Goal: Information Seeking & Learning: Find contact information

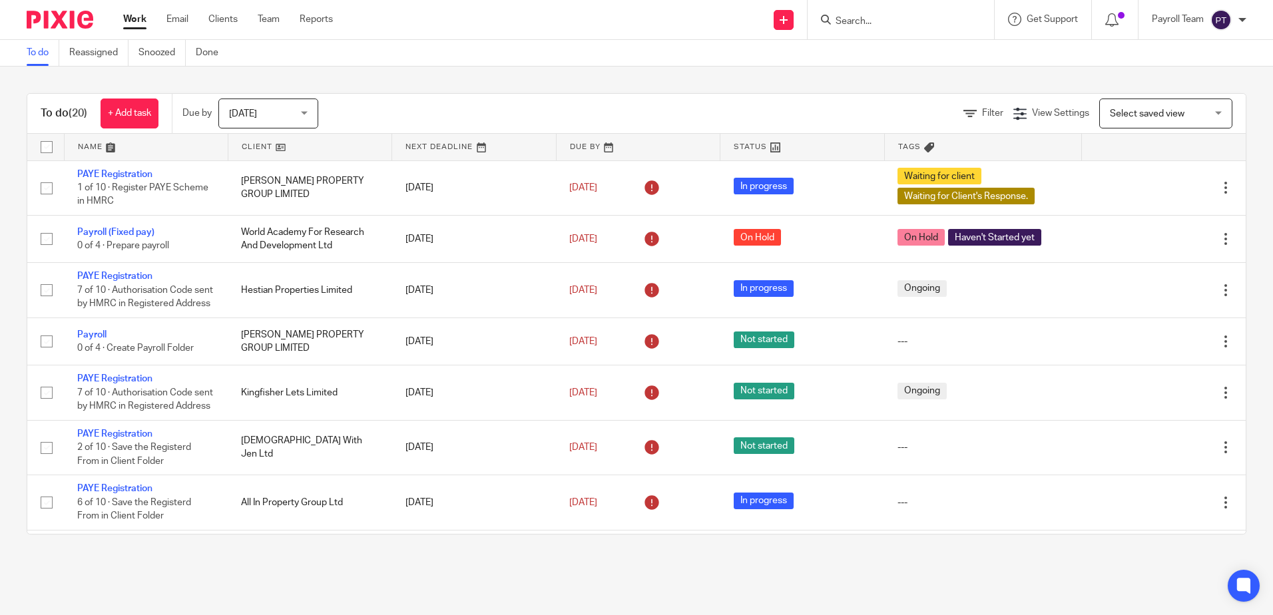
click at [870, 15] on form at bounding box center [905, 19] width 142 height 17
click at [878, 29] on div at bounding box center [901, 19] width 186 height 39
click at [883, 16] on input "Search" at bounding box center [894, 22] width 120 height 12
paste input "Lavender Mews Ltd"
type input "Lavender Mews Ltd"
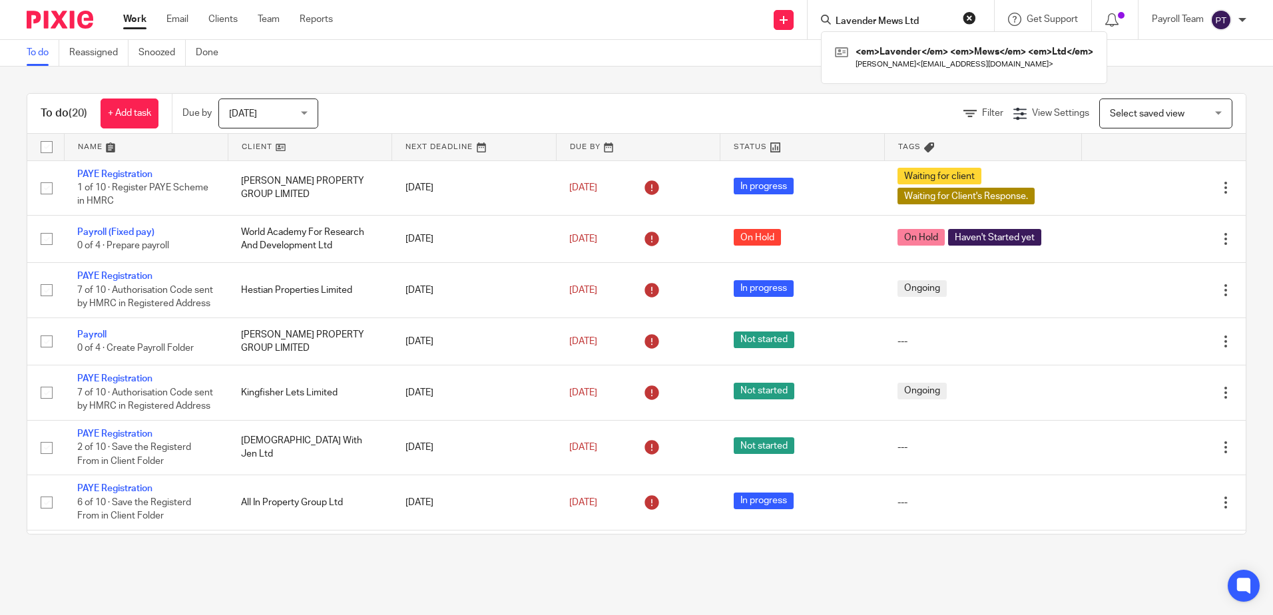
click button "submit" at bounding box center [0, 0] width 0 height 0
click at [895, 69] on link at bounding box center [944, 57] width 225 height 31
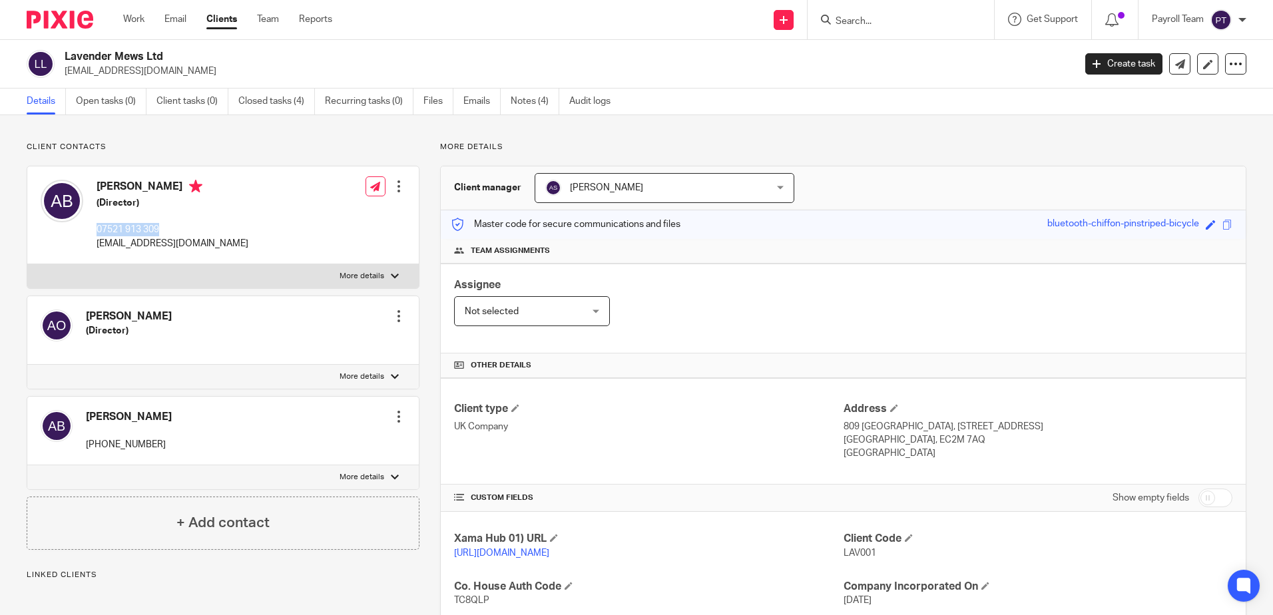
drag, startPoint x: 174, startPoint y: 226, endPoint x: 97, endPoint y: 230, distance: 77.3
click at [98, 230] on p "07521 913 309" at bounding box center [173, 229] width 152 height 13
drag, startPoint x: 160, startPoint y: 446, endPoint x: 91, endPoint y: 450, distance: 69.4
click at [91, 450] on div "Ashaki Brown +34 693 255 901 Edit contact Create client from contact Export dat…" at bounding box center [222, 431] width 391 height 69
copy p "34 693 255 901"
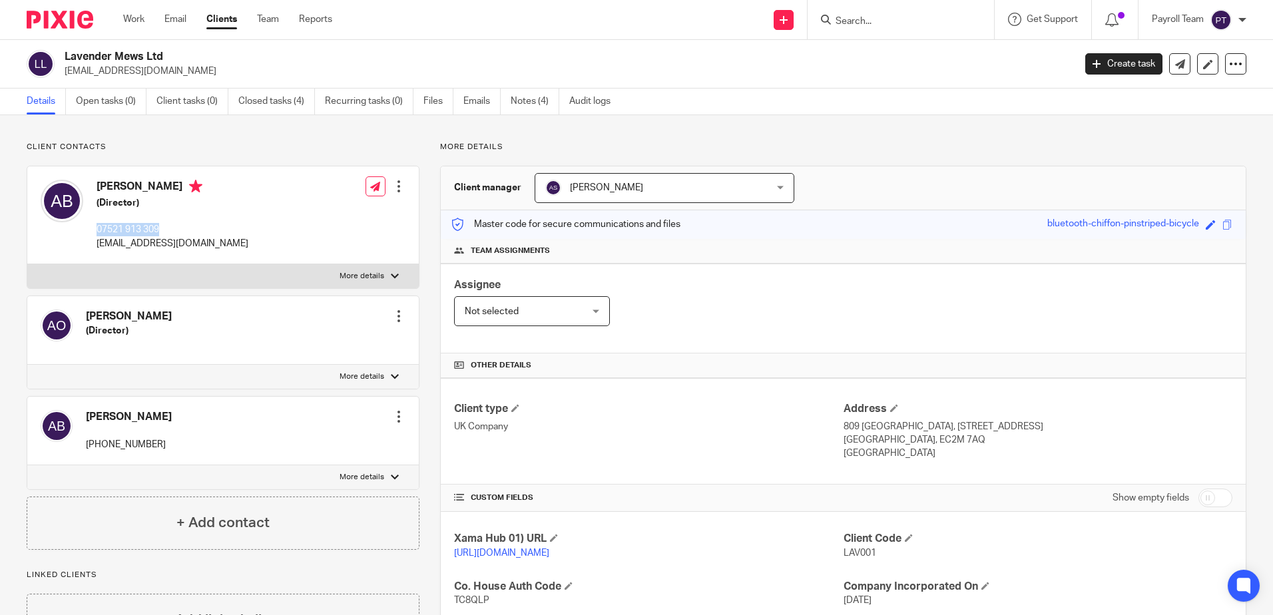
drag, startPoint x: 1097, startPoint y: 310, endPoint x: 842, endPoint y: 201, distance: 277.1
click at [1097, 310] on div "Assignee Not selected Not selected Not selected Aarshika Awale Aayush Niraula A…" at bounding box center [843, 309] width 805 height 90
click at [869, 17] on input "Search" at bounding box center [894, 22] width 120 height 12
paste input "Teliom Associates Ltd"
type input "Teliom Associates Ltd"
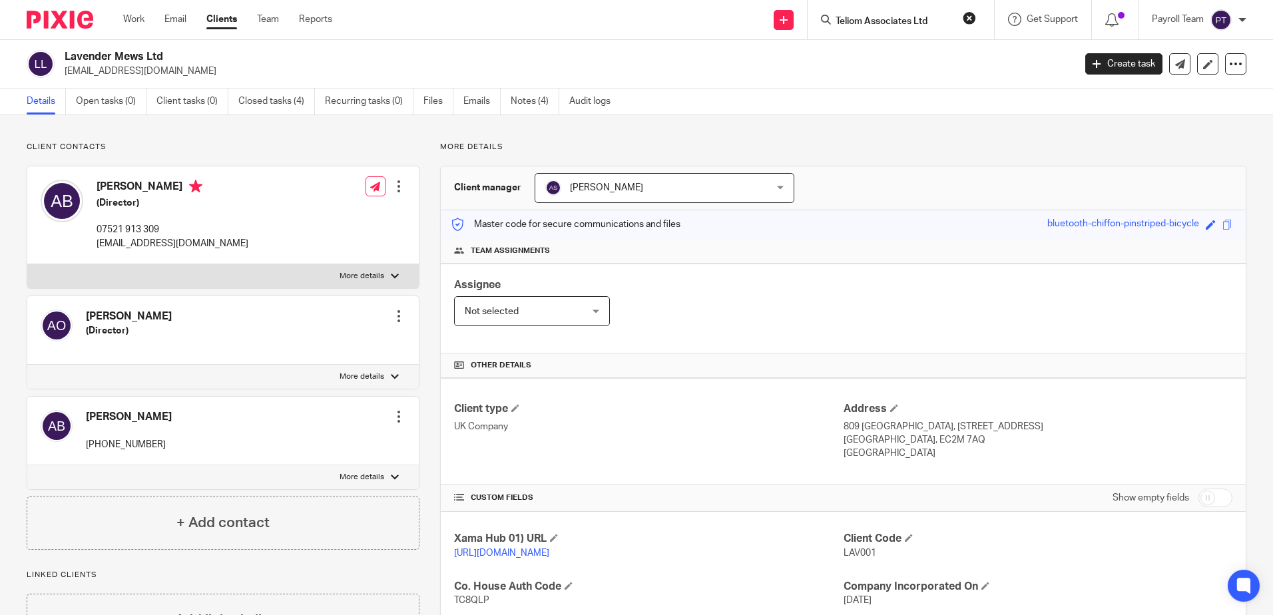
click button "submit" at bounding box center [0, 0] width 0 height 0
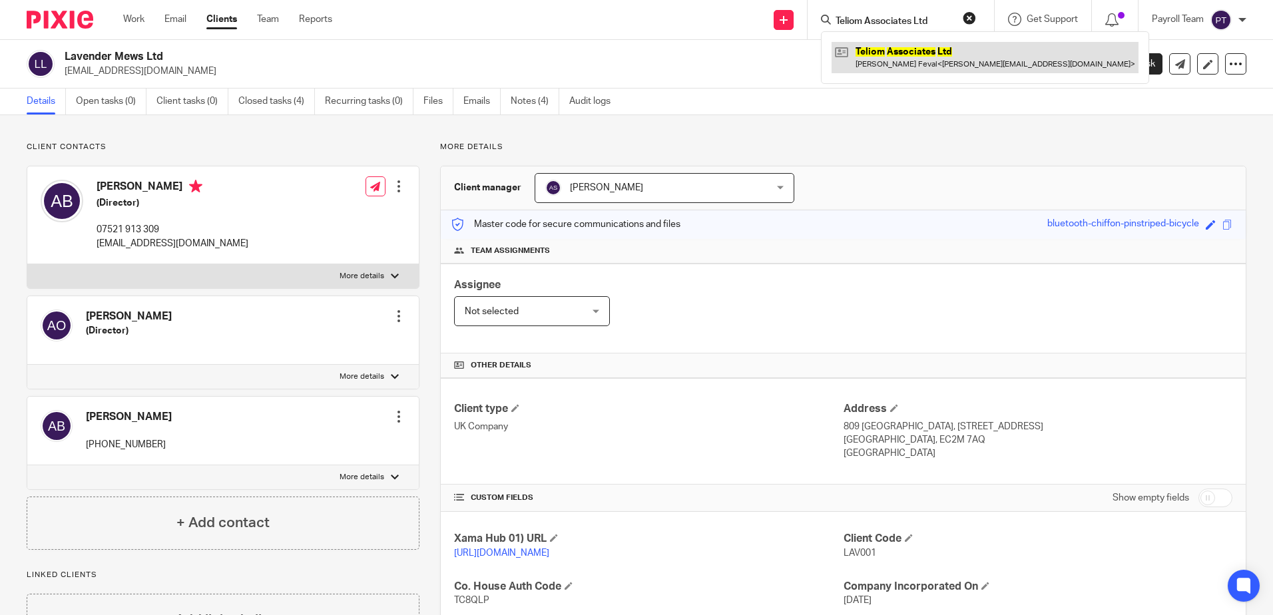
click at [886, 59] on link at bounding box center [985, 57] width 307 height 31
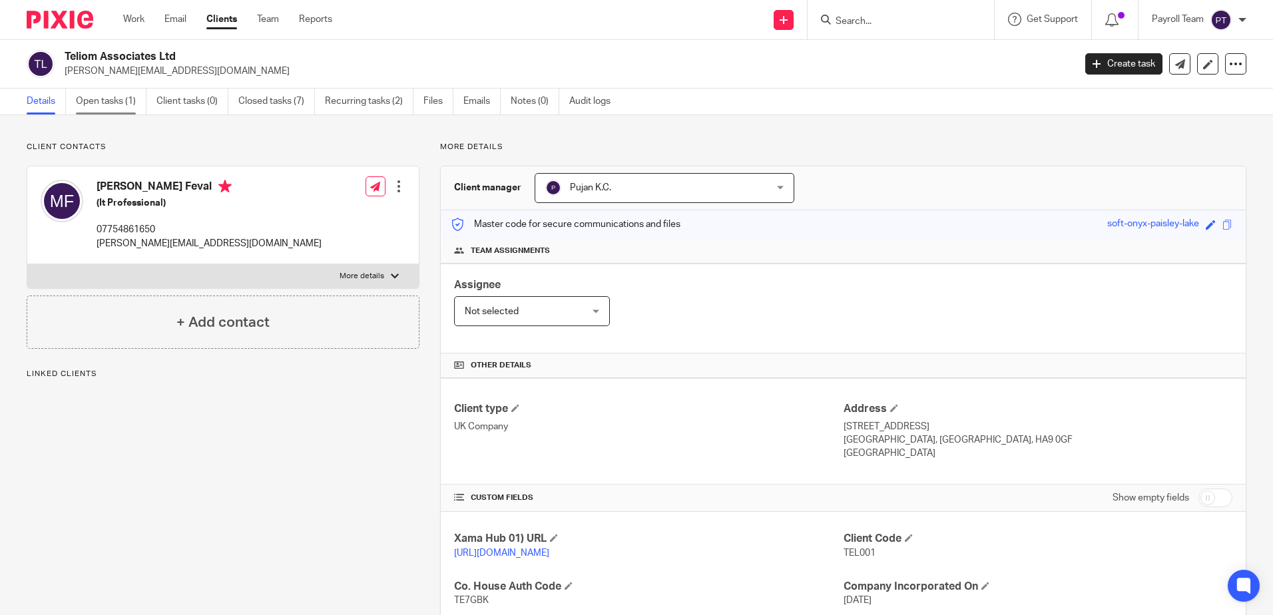
click at [101, 99] on link "Open tasks (1)" at bounding box center [111, 102] width 71 height 26
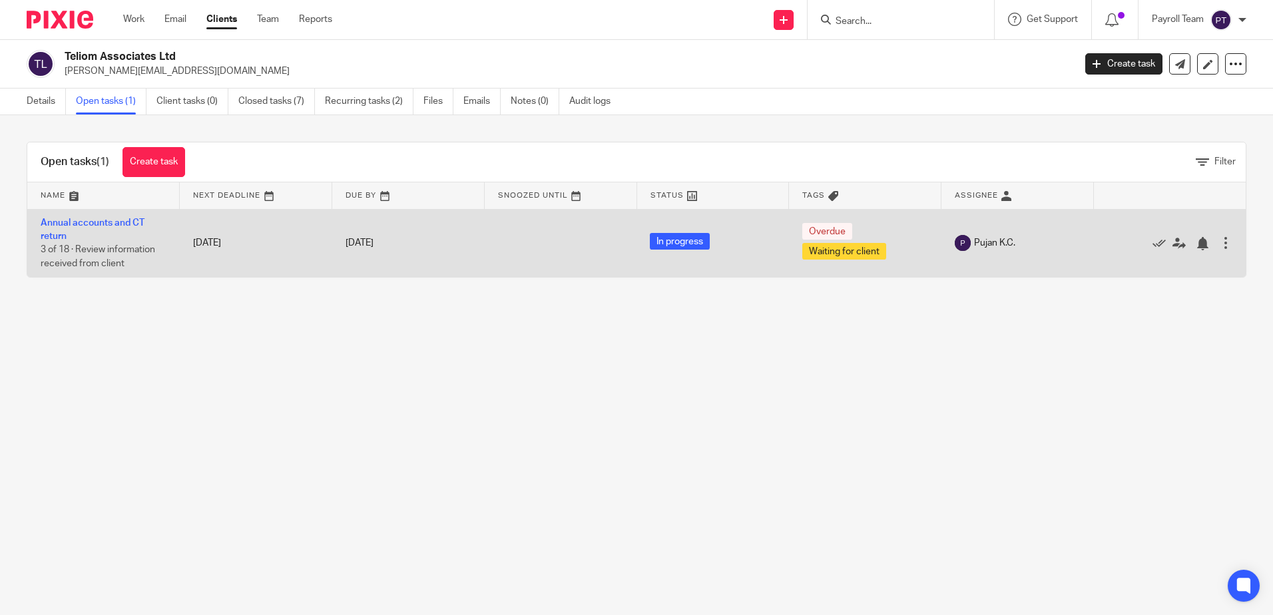
click at [126, 254] on span "3 of 18 · Review information received from client" at bounding box center [98, 256] width 115 height 23
drag, startPoint x: 76, startPoint y: 242, endPoint x: 67, endPoint y: 241, distance: 9.3
click at [75, 242] on td "Annual accounts and CT return 3 of 18 · Review information received from client" at bounding box center [103, 243] width 152 height 68
click at [51, 238] on link "Annual accounts and CT return" at bounding box center [93, 229] width 104 height 23
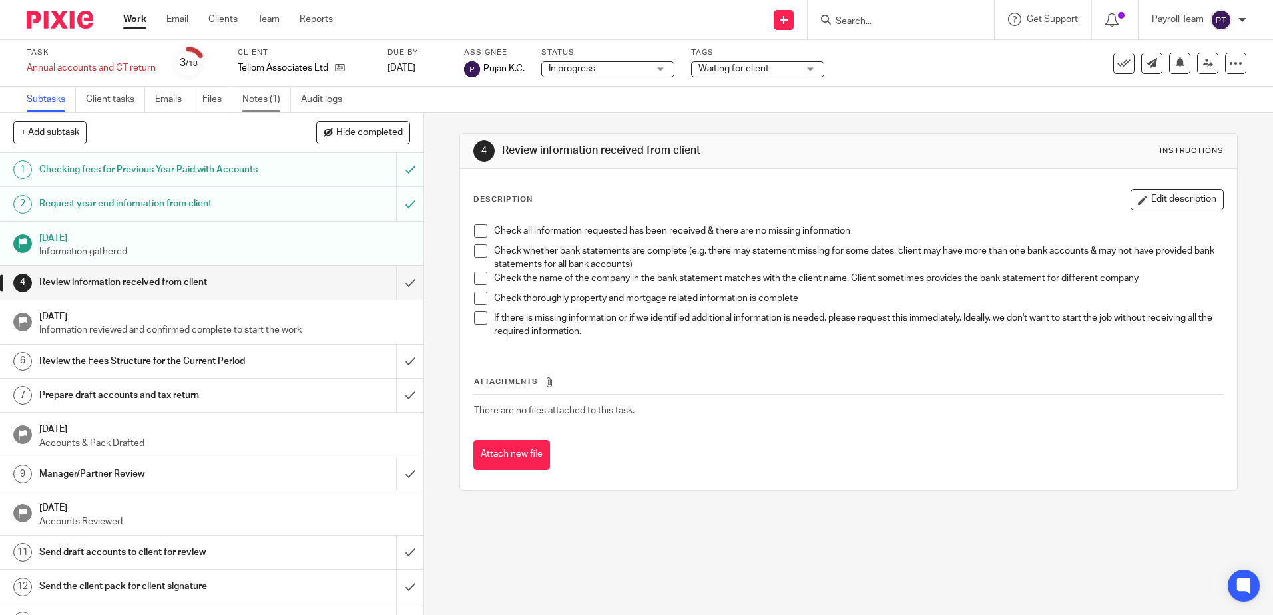
click at [258, 95] on link "Notes (1)" at bounding box center [266, 100] width 49 height 26
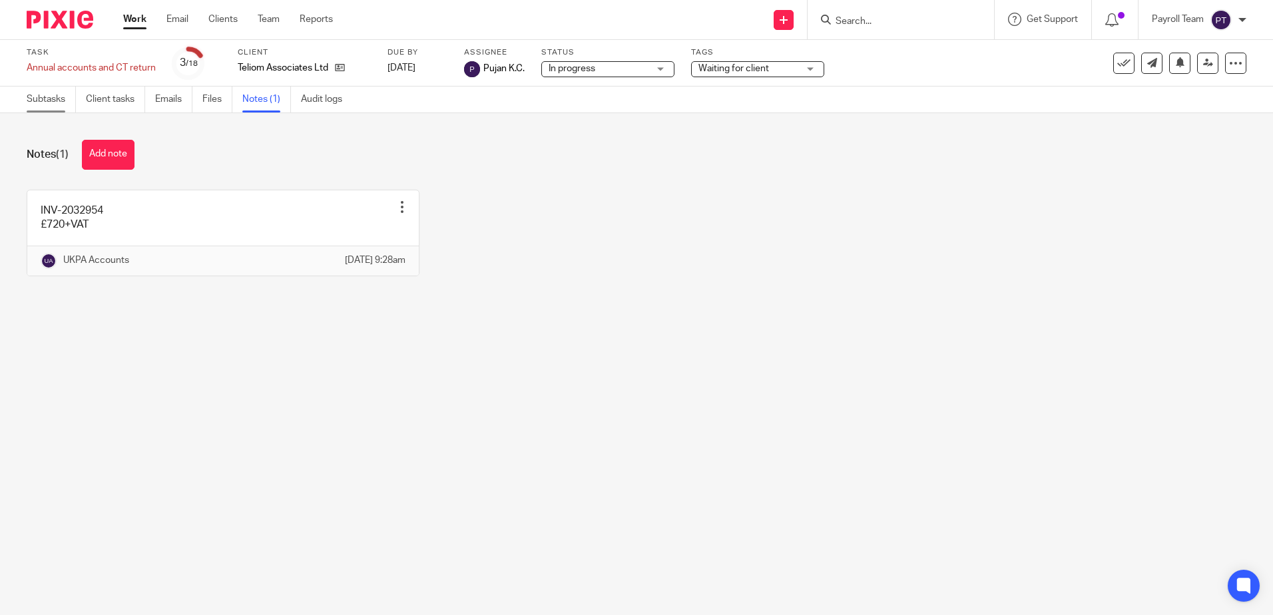
click at [42, 97] on link "Subtasks" at bounding box center [51, 100] width 49 height 26
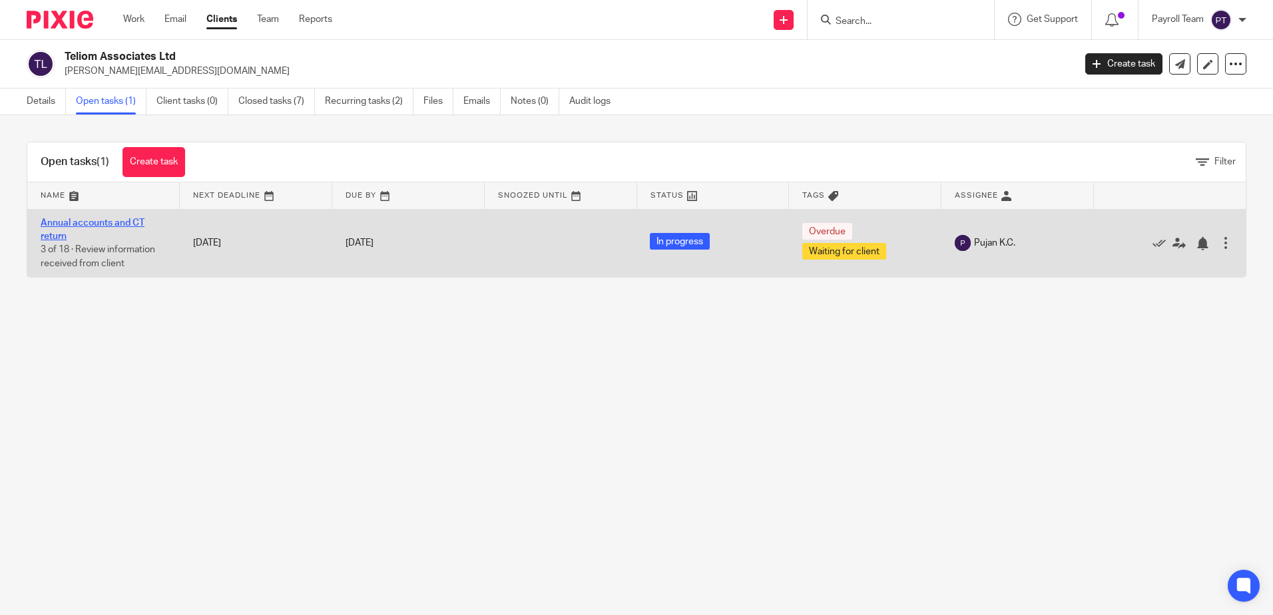
click at [60, 221] on link "Annual accounts and CT return" at bounding box center [93, 229] width 104 height 23
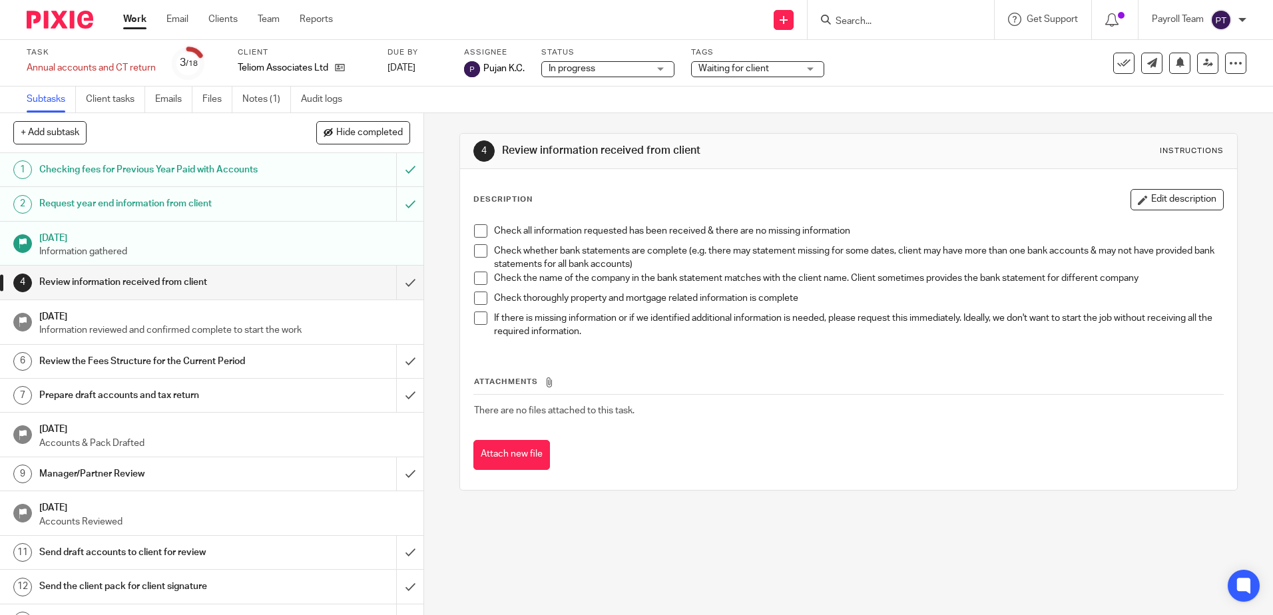
click at [161, 243] on h1 "[DATE]" at bounding box center [225, 236] width 372 height 17
click at [340, 67] on icon at bounding box center [340, 68] width 10 height 10
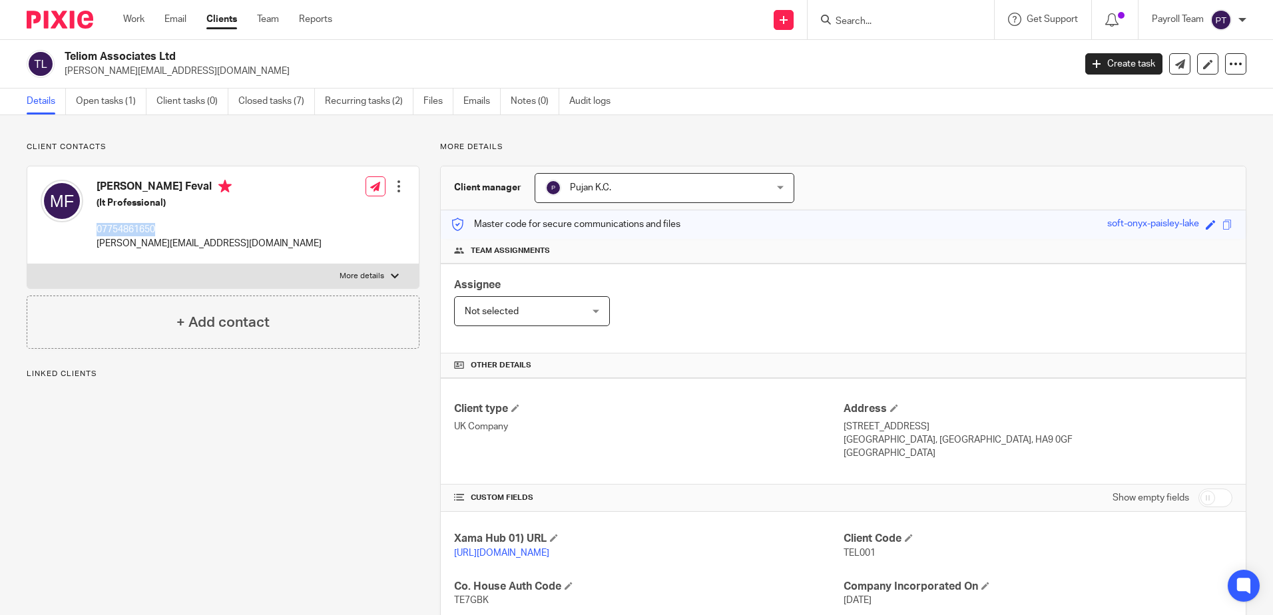
drag, startPoint x: 152, startPoint y: 231, endPoint x: 97, endPoint y: 228, distance: 55.3
click at [97, 228] on p "07754861650" at bounding box center [209, 229] width 225 height 13
copy p "07754861650"
click at [888, 25] on input "Search" at bounding box center [894, 22] width 120 height 12
paste input "Ideal Builders Limited"
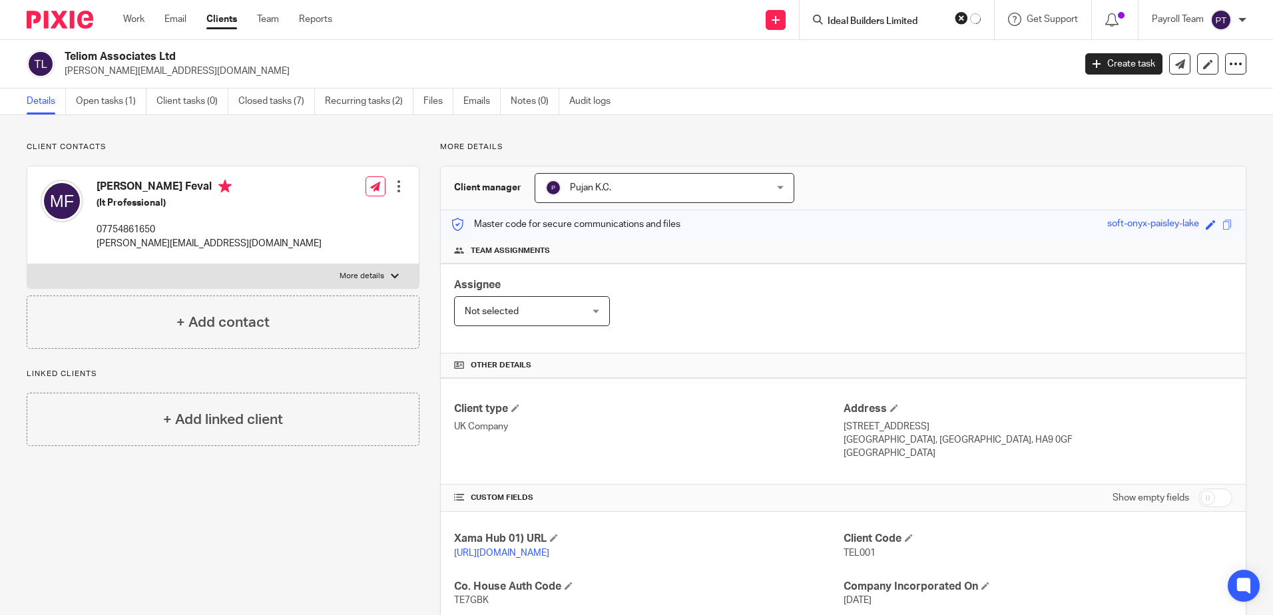
type input "Ideal Builders Limited"
click button "submit" at bounding box center [0, 0] width 0 height 0
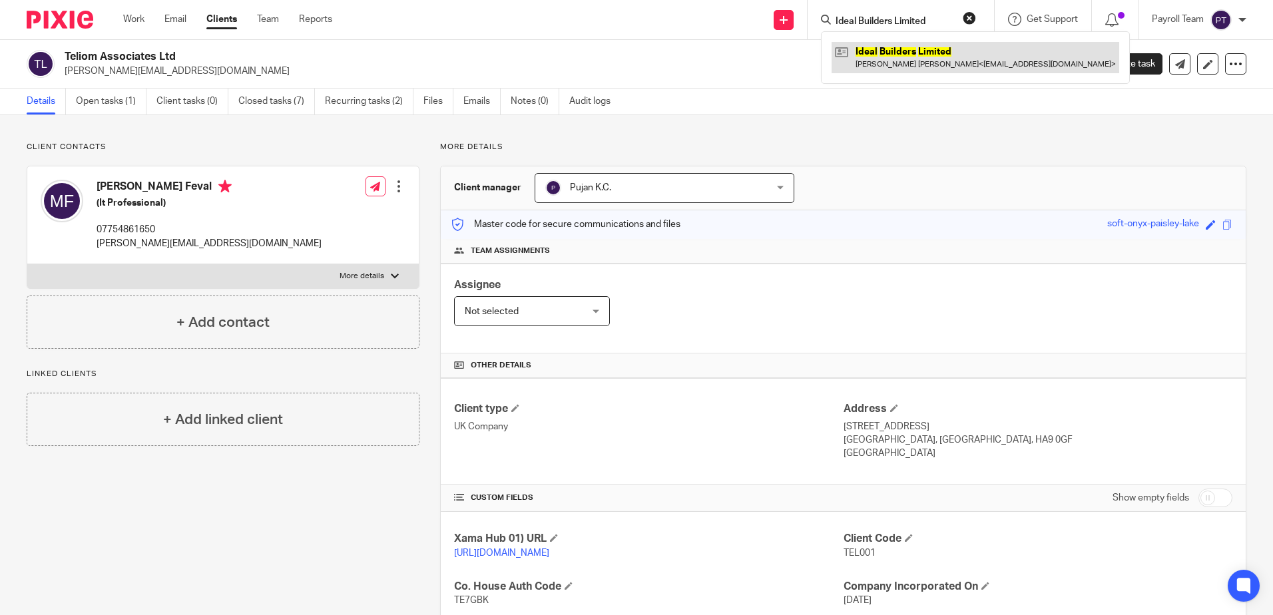
click at [911, 59] on link at bounding box center [976, 57] width 288 height 31
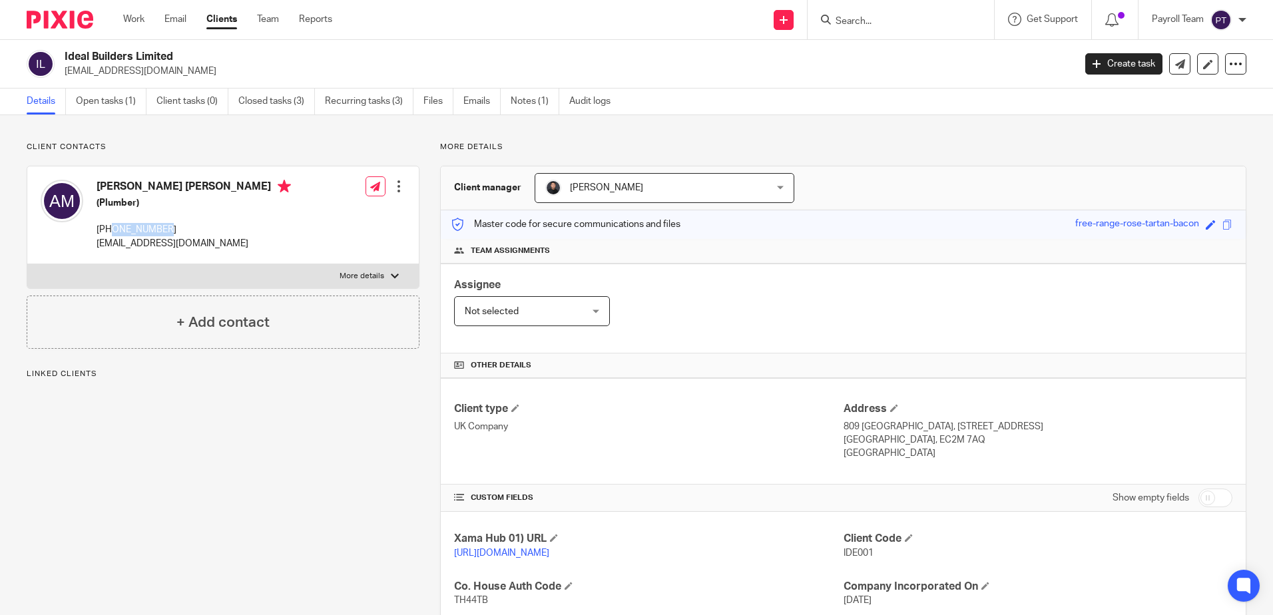
drag, startPoint x: 187, startPoint y: 230, endPoint x: 113, endPoint y: 222, distance: 74.3
click at [113, 222] on div "[PERSON_NAME] [PERSON_NAME] (Plumber) [PHONE_NUMBER] [EMAIL_ADDRESS][DOMAIN_NAM…" at bounding box center [194, 215] width 194 height 71
copy p "7387167811"
click at [856, 21] on input "Search" at bounding box center [894, 22] width 120 height 12
paste input "Change Please Ukpf Ltd"
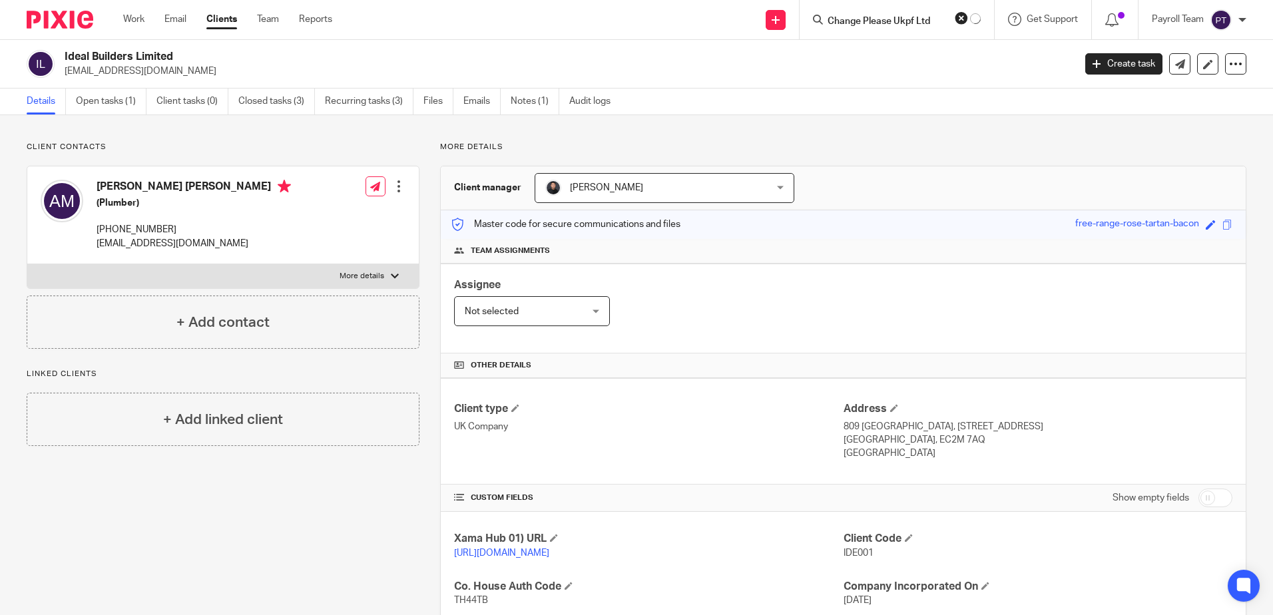
type input "Change Please Ukpf Ltd"
click button "submit" at bounding box center [0, 0] width 0 height 0
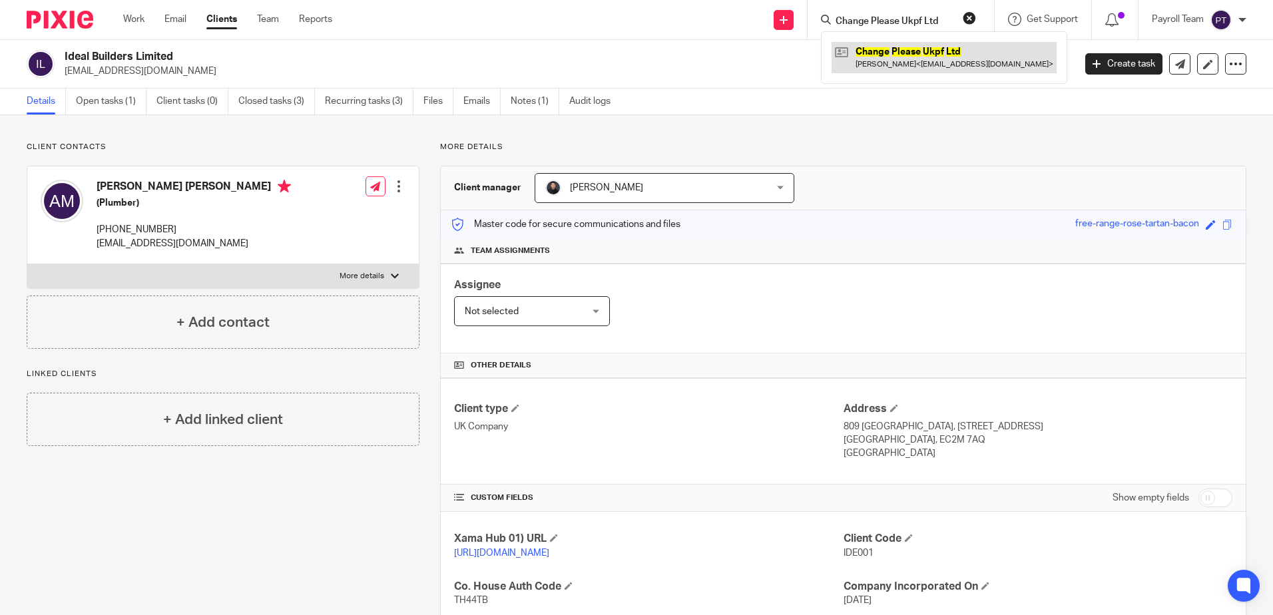
click at [884, 58] on link at bounding box center [944, 57] width 225 height 31
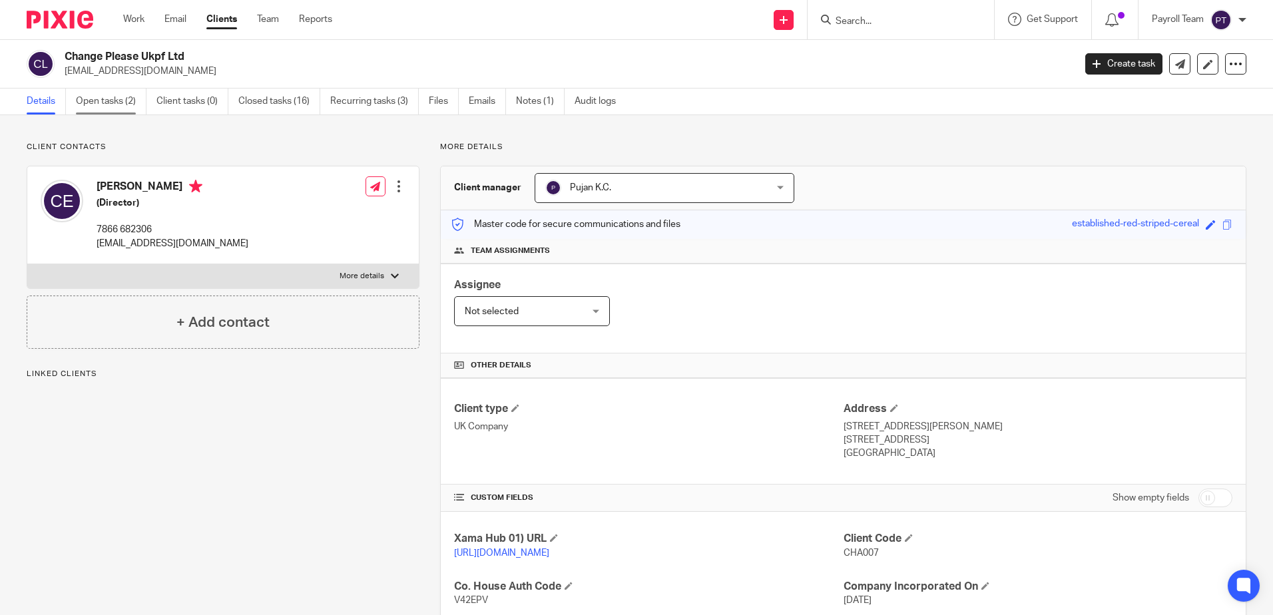
click at [97, 96] on link "Open tasks (2)" at bounding box center [111, 102] width 71 height 26
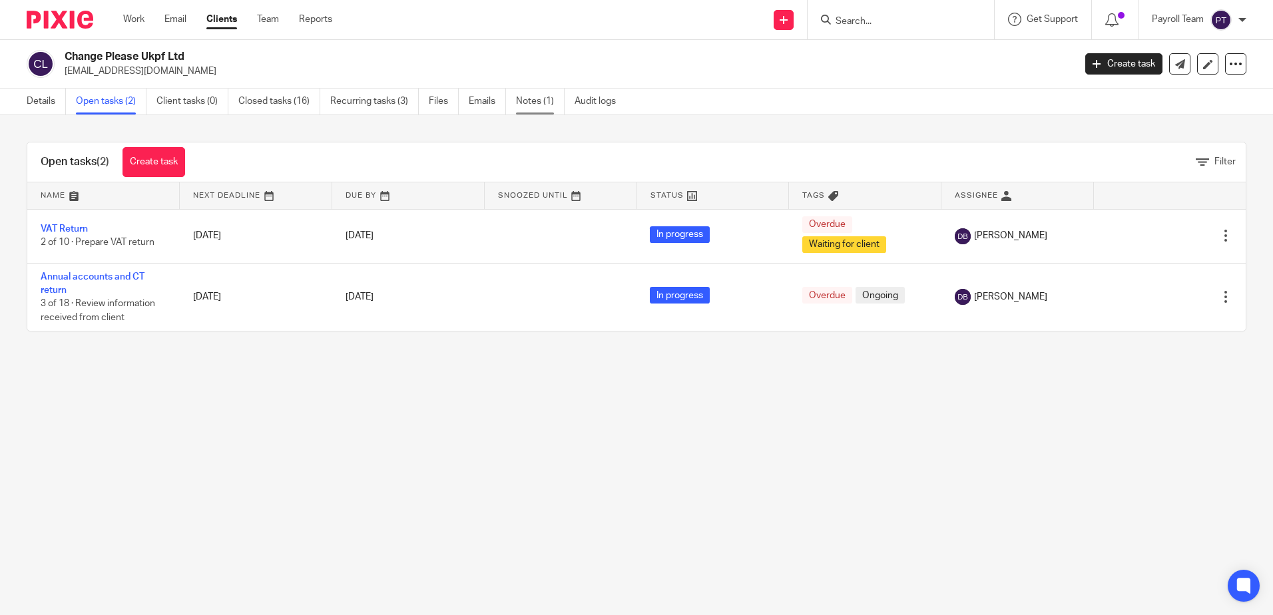
click at [531, 101] on link "Notes (1)" at bounding box center [540, 102] width 49 height 26
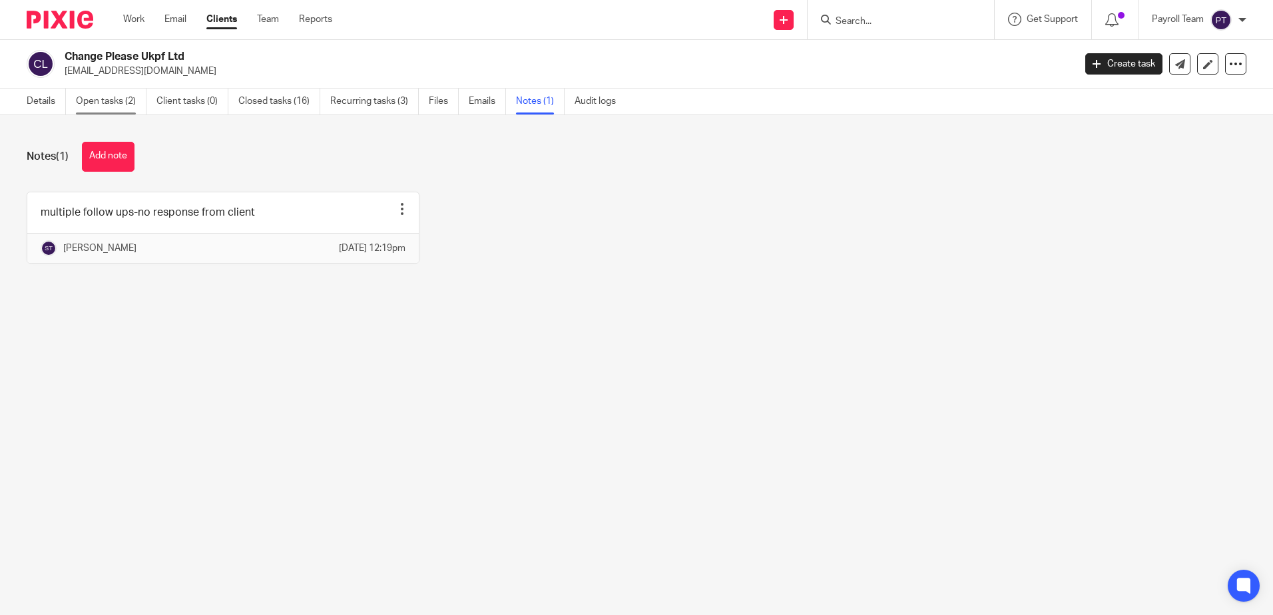
click at [116, 102] on link "Open tasks (2)" at bounding box center [111, 102] width 71 height 26
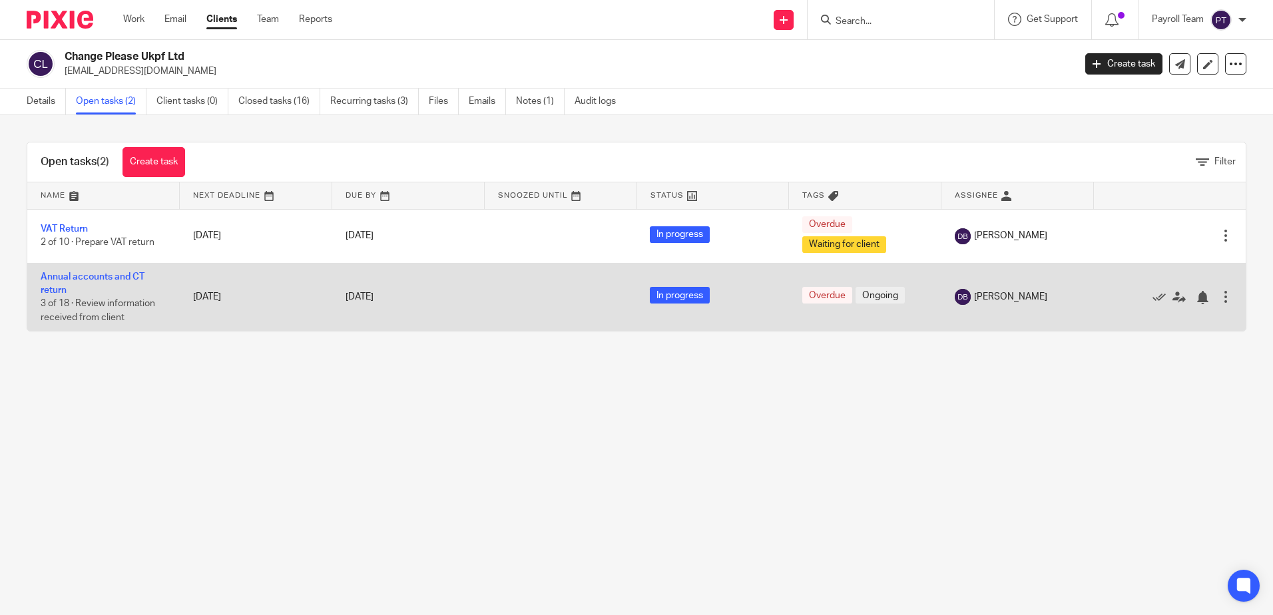
click at [435, 304] on div "[DATE]" at bounding box center [409, 297] width 126 height 14
click at [109, 295] on td "Annual accounts and CT return 3 of 18 · Review information received from client" at bounding box center [103, 297] width 152 height 68
click at [95, 280] on link "Annual accounts and CT return" at bounding box center [93, 283] width 104 height 23
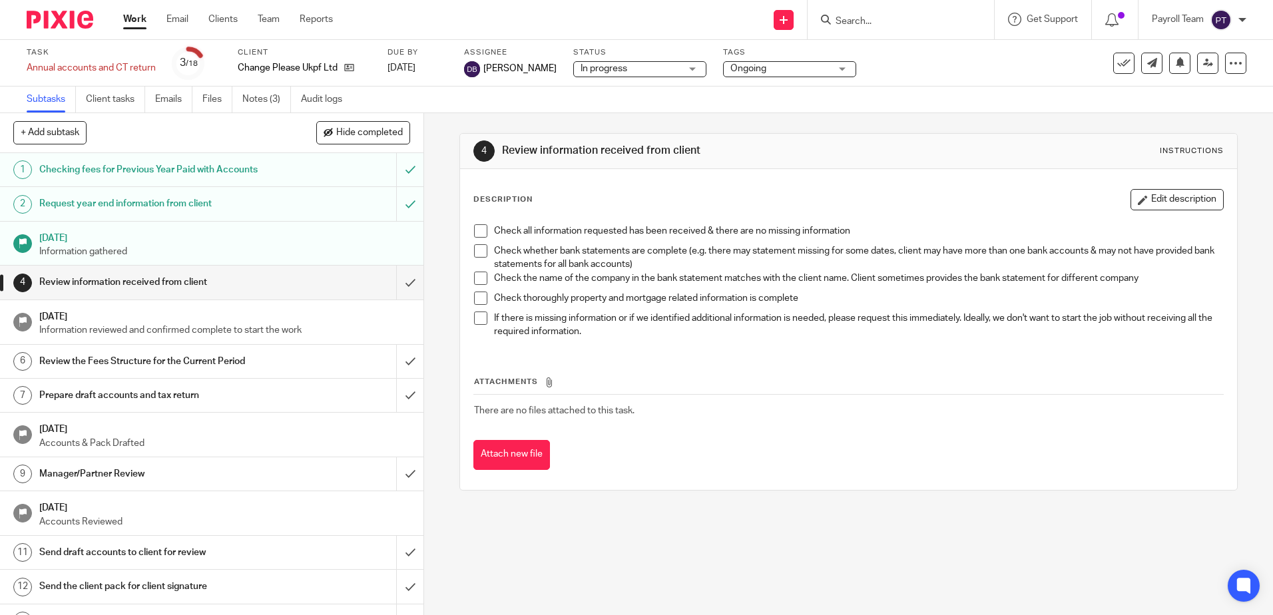
drag, startPoint x: 1035, startPoint y: 372, endPoint x: 1008, endPoint y: 400, distance: 39.1
click at [1035, 372] on div "Attachments There are no files attached to this task. Attach new file" at bounding box center [848, 409] width 750 height 121
click at [848, 22] on input "Search" at bounding box center [894, 22] width 120 height 12
paste input "[US_STATE][PERSON_NAME]"
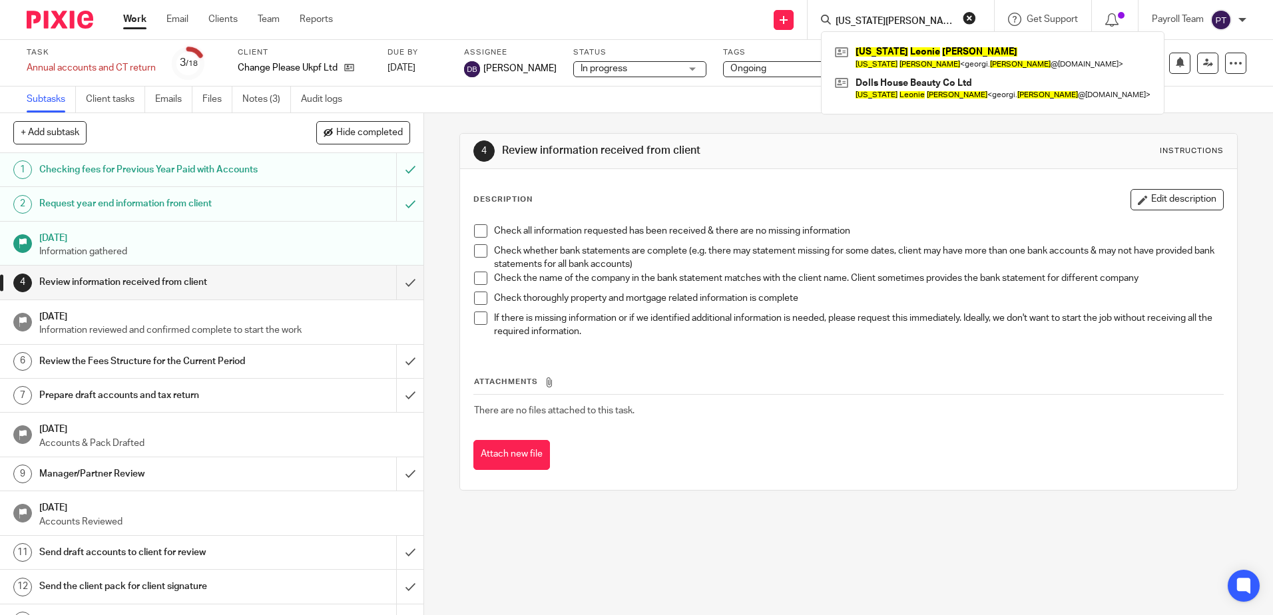
type input "[US_STATE][PERSON_NAME]"
click button "submit" at bounding box center [0, 0] width 0 height 0
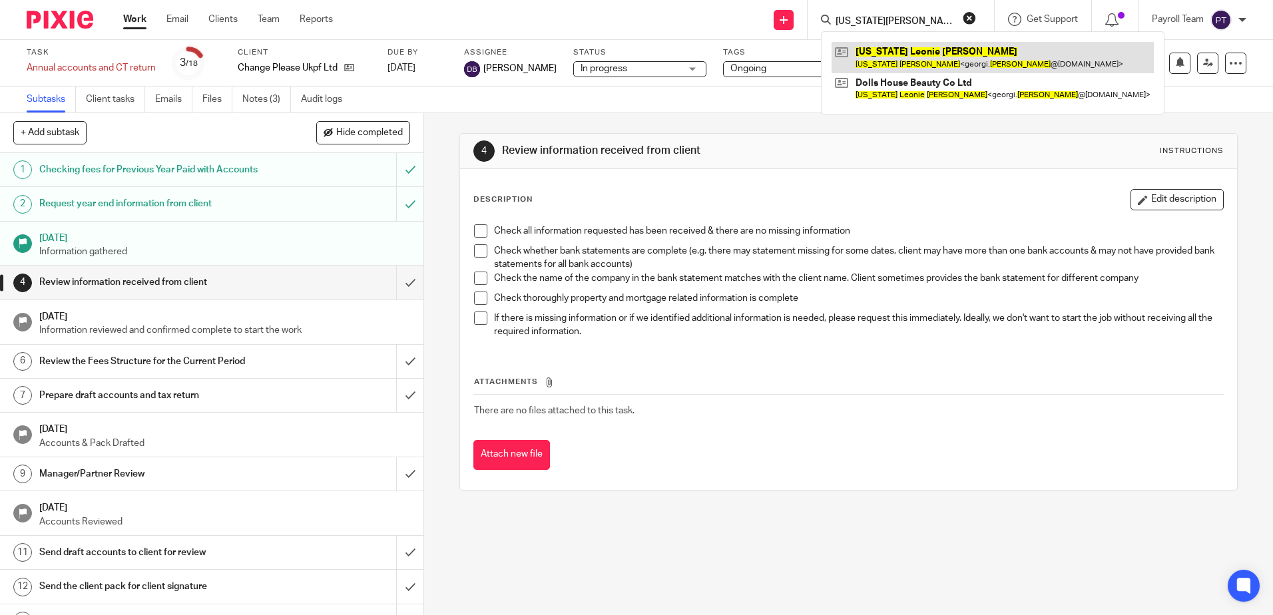
click at [889, 61] on link at bounding box center [993, 57] width 322 height 31
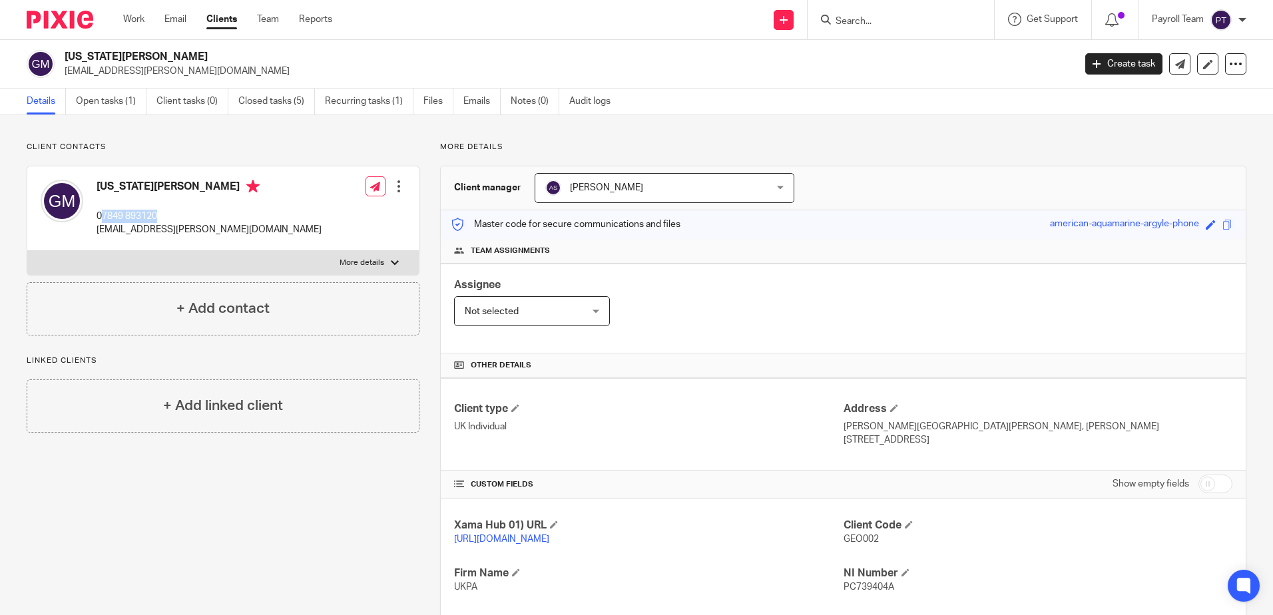
drag, startPoint x: 165, startPoint y: 214, endPoint x: 104, endPoint y: 218, distance: 61.4
click at [104, 218] on p "07849 893120" at bounding box center [209, 216] width 225 height 13
copy p "7849 893120"
click at [995, 75] on p "georgi.miller@icloud.com" at bounding box center [565, 71] width 1001 height 13
click at [888, 21] on input "Search" at bounding box center [894, 22] width 120 height 12
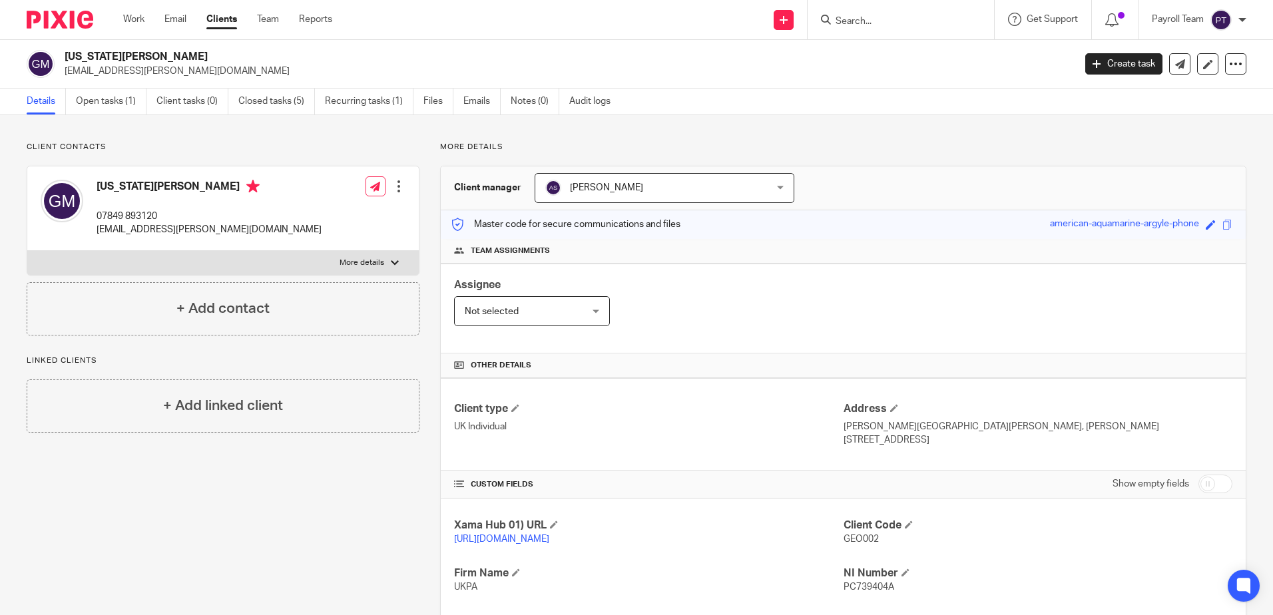
paste input "Oakbury Holdings Limited"
type input "Oakbury Holdings Limited"
click button "submit" at bounding box center [0, 0] width 0 height 0
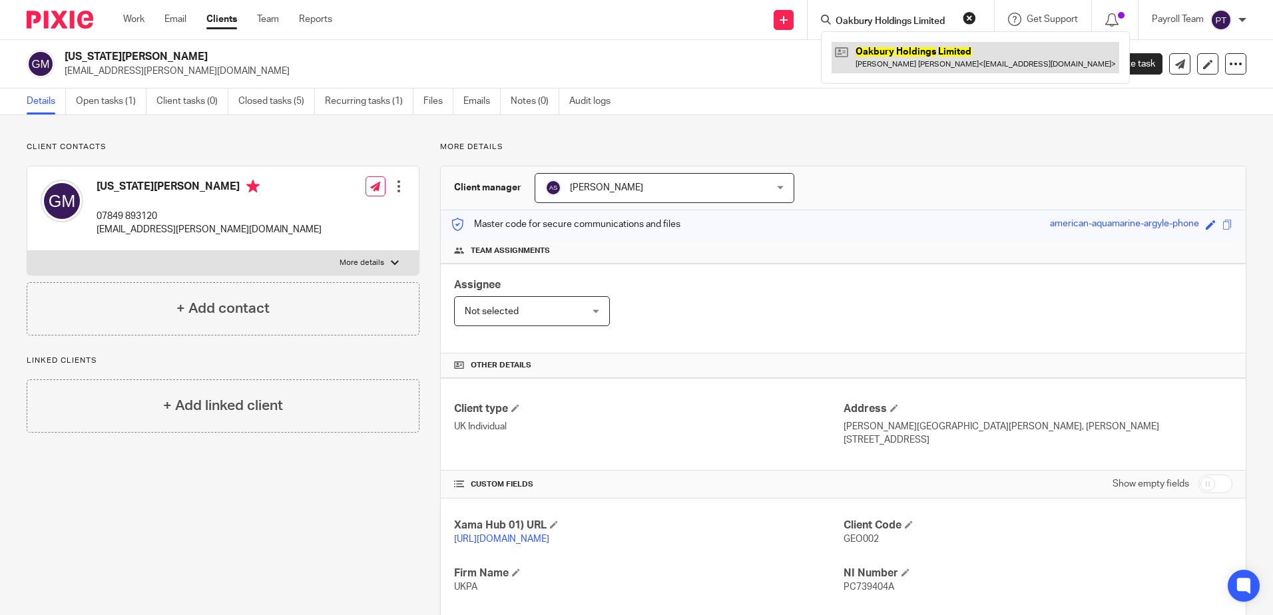
click at [893, 64] on link at bounding box center [976, 57] width 288 height 31
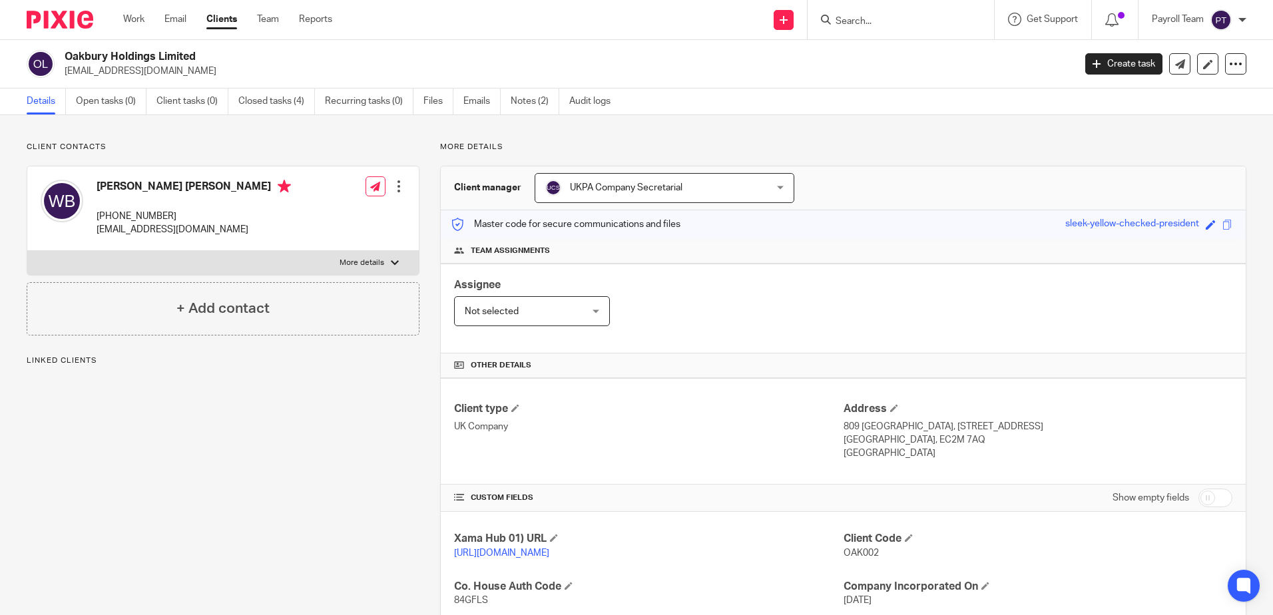
click at [116, 220] on p "[PHONE_NUMBER]" at bounding box center [194, 216] width 194 height 13
drag, startPoint x: 196, startPoint y: 71, endPoint x: 67, endPoint y: 83, distance: 129.8
click at [67, 83] on div "Oakbury Holdings Limited [EMAIL_ADDRESS][DOMAIN_NAME] Create task Update from C…" at bounding box center [636, 64] width 1273 height 49
click at [841, 16] on input "Search" at bounding box center [894, 22] width 120 height 12
paste input "Property Sourced Ltd"
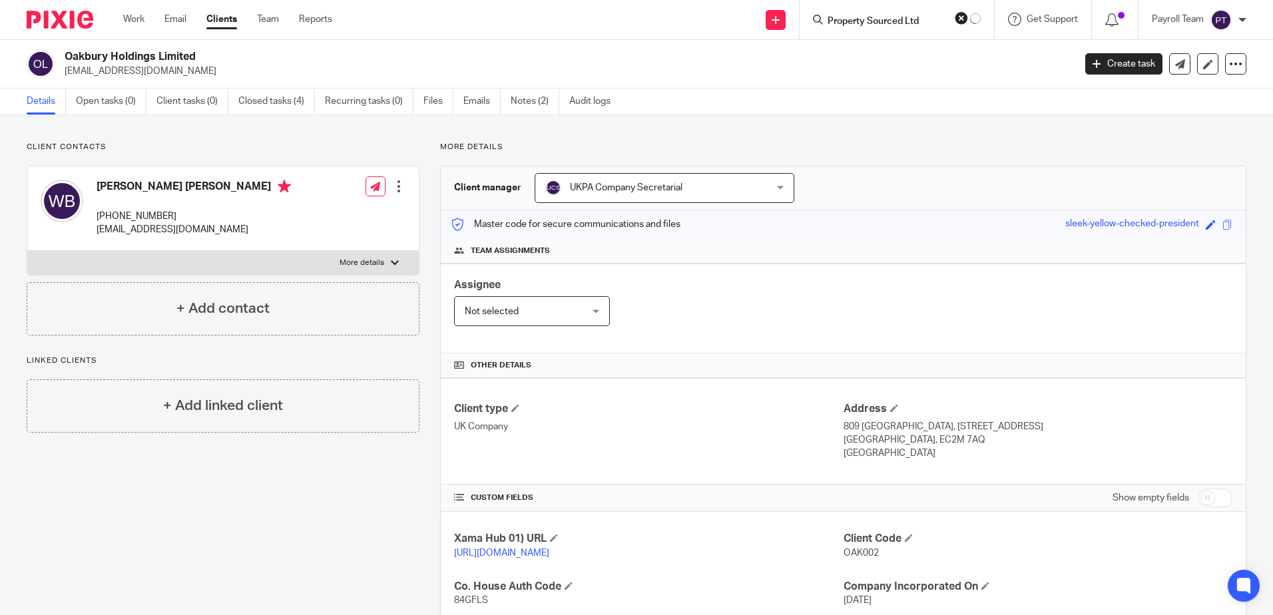
type input "Property Sourced Ltd"
click button "submit" at bounding box center [0, 0] width 0 height 0
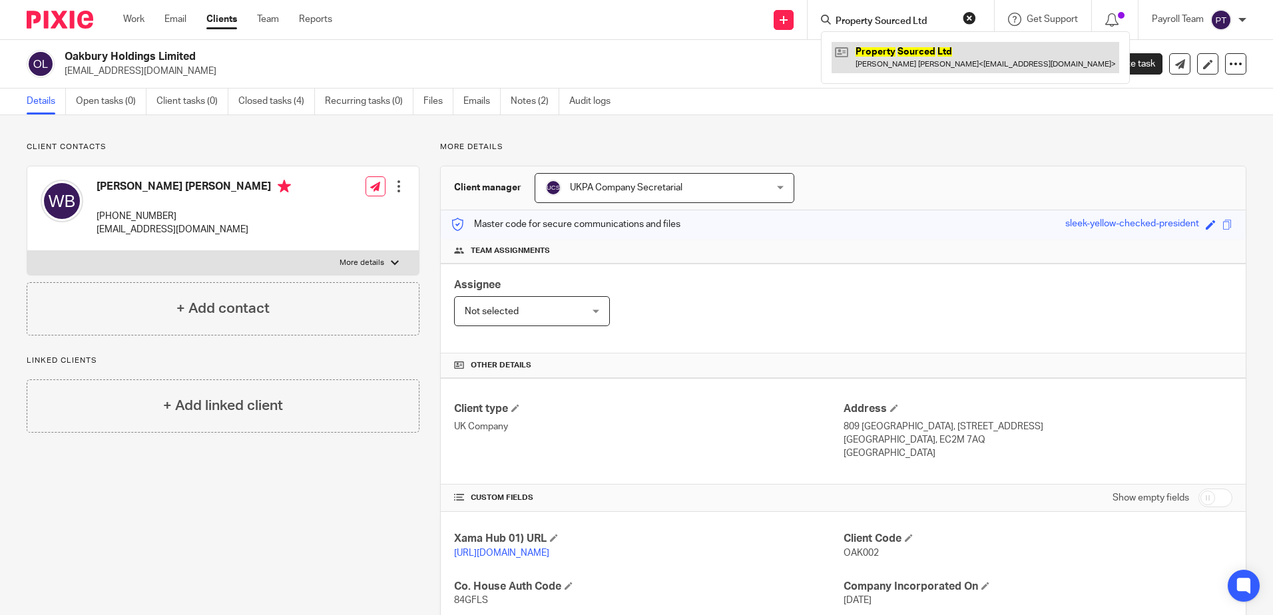
click at [869, 51] on link at bounding box center [976, 57] width 288 height 31
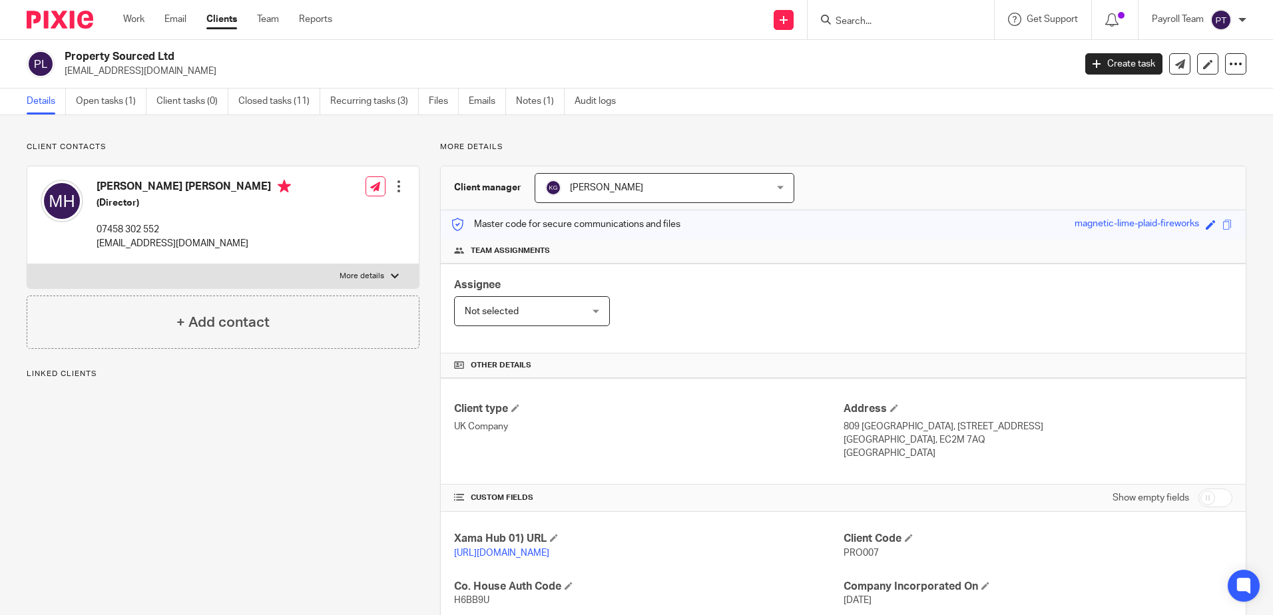
drag, startPoint x: 207, startPoint y: 71, endPoint x: 63, endPoint y: 72, distance: 144.5
click at [63, 72] on div "Property Sourced Ltd [EMAIL_ADDRESS][DOMAIN_NAME]" at bounding box center [546, 64] width 1039 height 28
copy p "[EMAIL_ADDRESS][DOMAIN_NAME]"
click at [864, 14] on form at bounding box center [905, 19] width 142 height 17
click at [870, 24] on input "Search" at bounding box center [894, 22] width 120 height 12
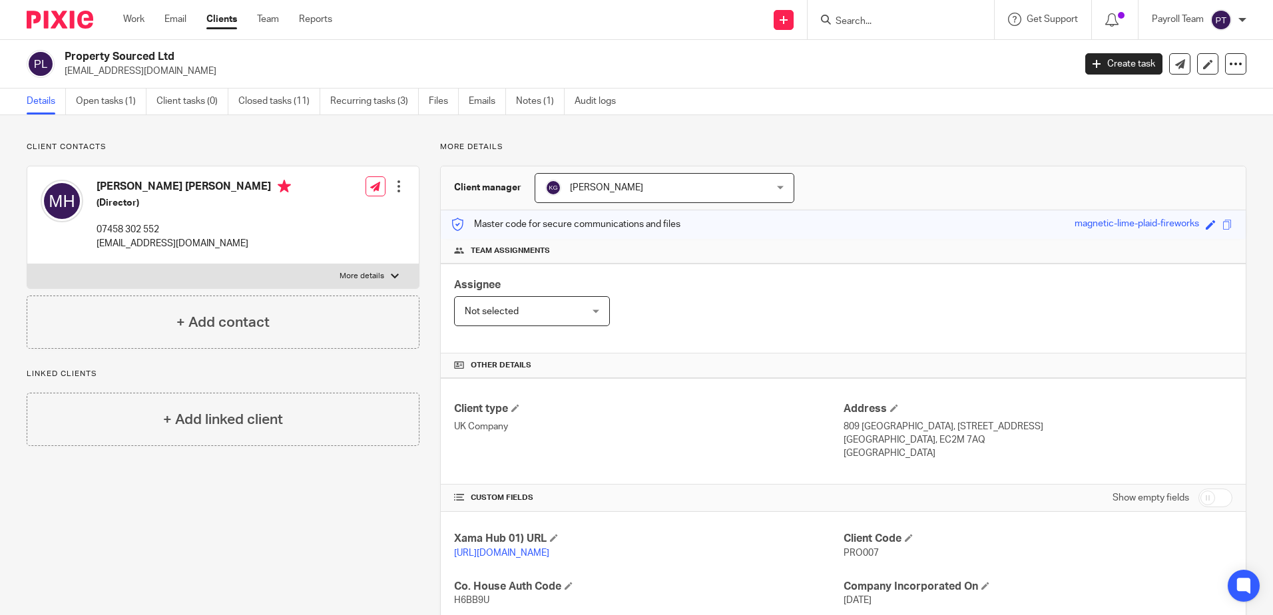
paste input "Pioneers Services Ltd"
type input "Pioneers Services Ltd"
click button "submit" at bounding box center [0, 0] width 0 height 0
click at [914, 30] on div "Pioneers Services Ltd Pioneers Services Ltd Mohamed Ibrahim Abdelrazek Ahmed Al…" at bounding box center [901, 19] width 186 height 39
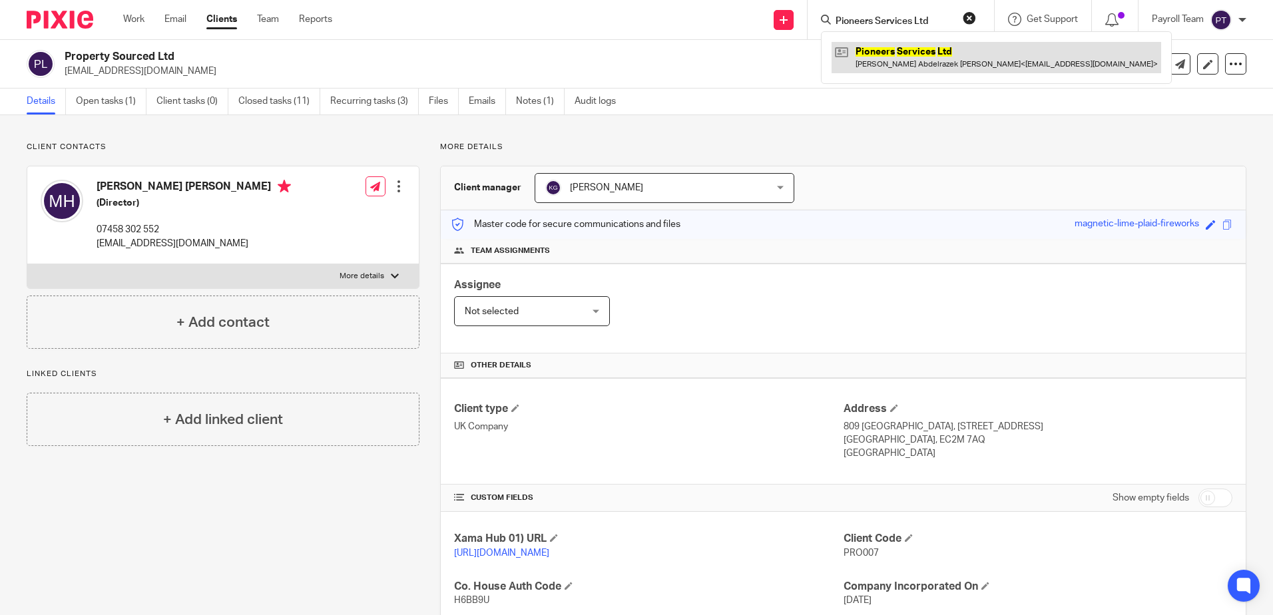
click at [904, 58] on link at bounding box center [997, 57] width 330 height 31
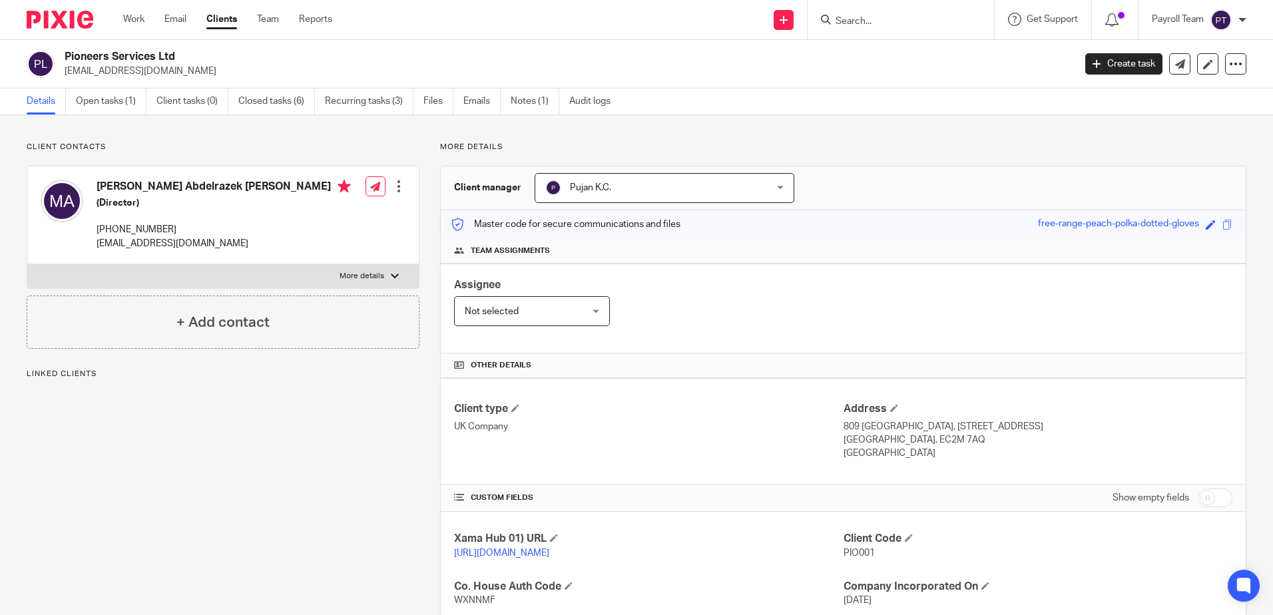
drag, startPoint x: 198, startPoint y: 232, endPoint x: 113, endPoint y: 226, distance: 84.7
click at [113, 226] on p "[PHONE_NUMBER]" at bounding box center [224, 229] width 254 height 13
copy p "077 635 77082"
click at [1058, 325] on div "Assignee Not selected Not selected Not selected [PERSON_NAME] [PERSON_NAME] [PE…" at bounding box center [843, 309] width 805 height 90
click at [1048, 202] on div "Client manager Pujan K.C. Pujan K.C. [PERSON_NAME] [PERSON_NAME] [PERSON_NAME] …" at bounding box center [843, 188] width 805 height 44
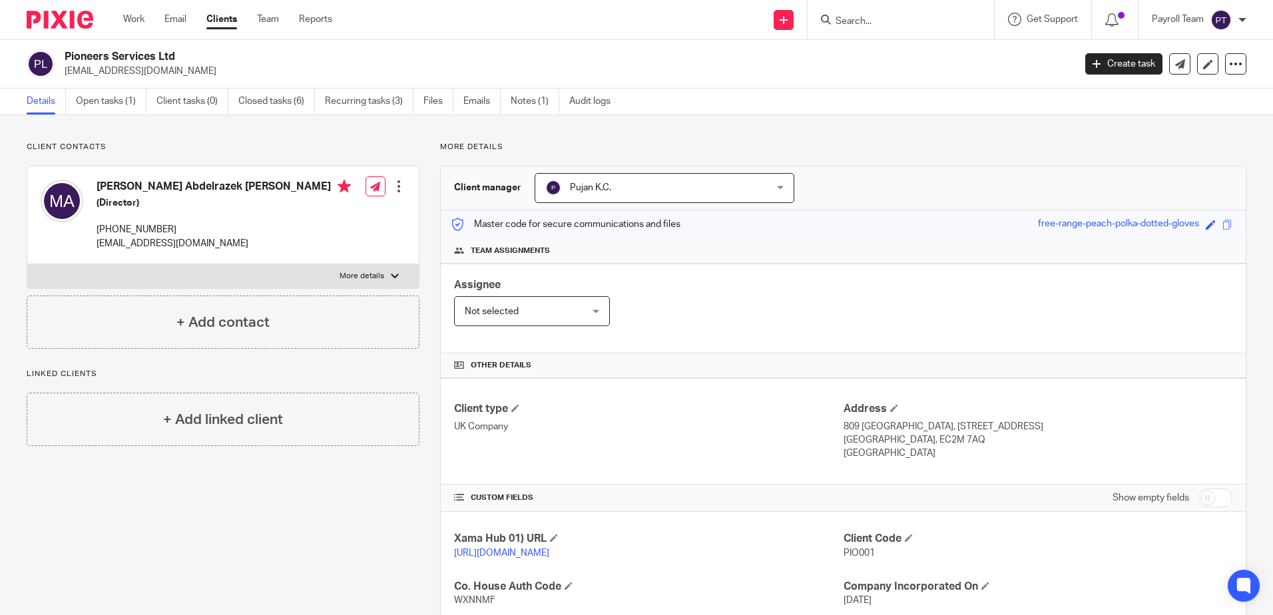
click at [862, 23] on input "Search" at bounding box center [894, 22] width 120 height 12
paste input "Seunmah Limited"
type input "Seunmah Limited"
click button "submit" at bounding box center [0, 0] width 0 height 0
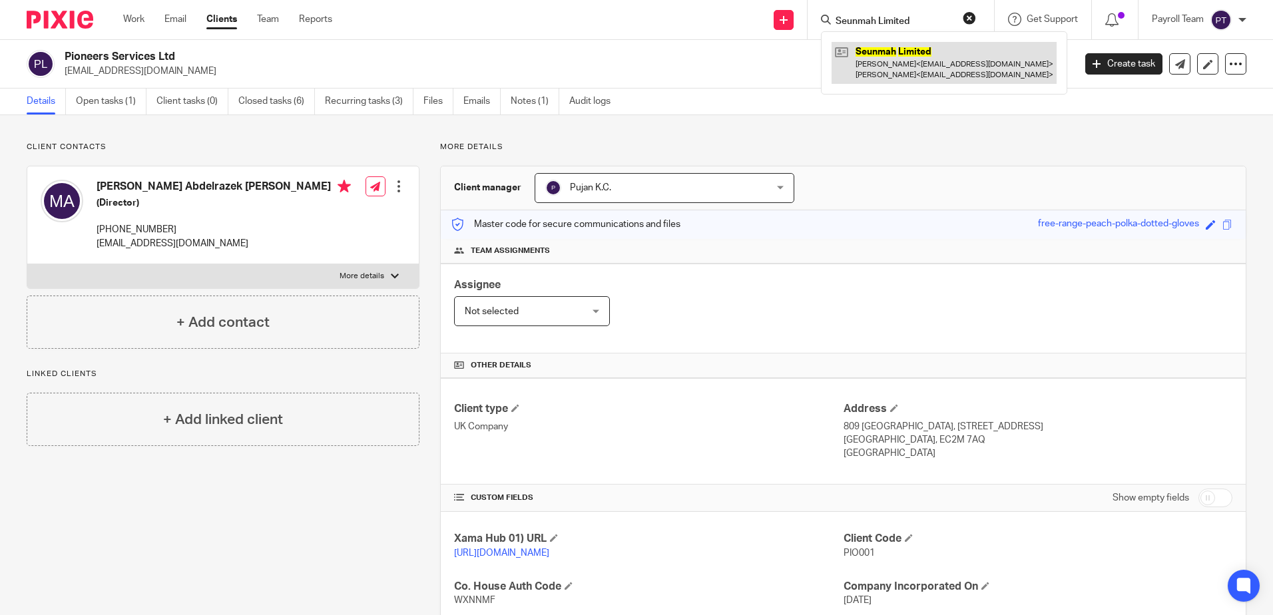
click at [858, 69] on link at bounding box center [944, 62] width 225 height 41
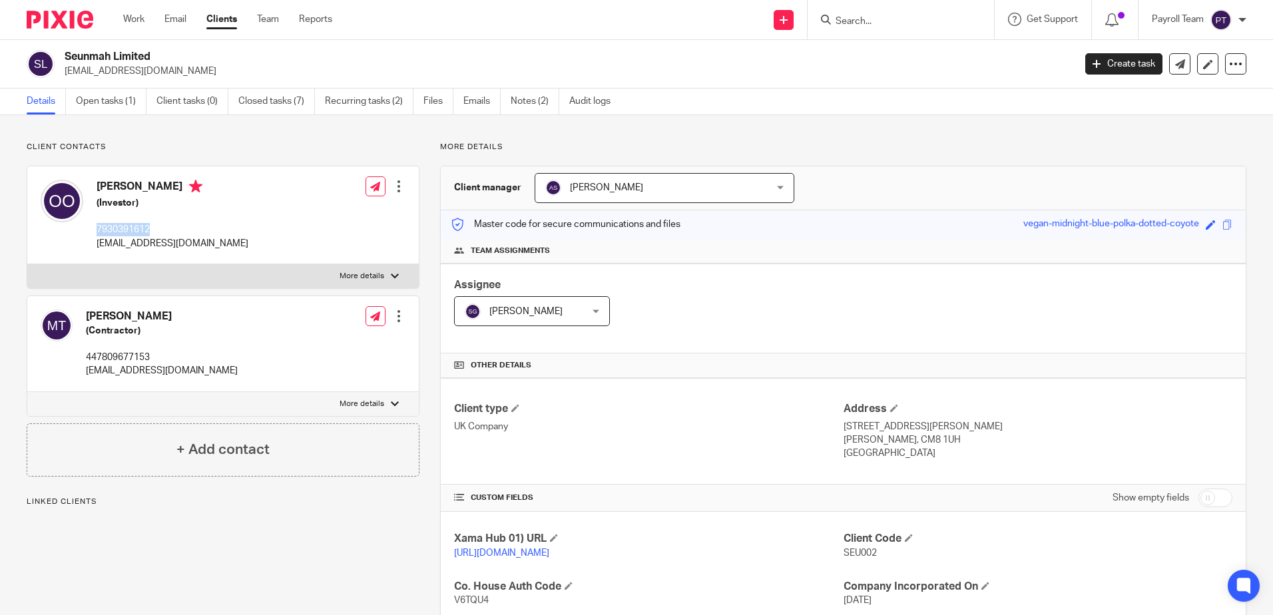
drag, startPoint x: 172, startPoint y: 229, endPoint x: 97, endPoint y: 231, distance: 75.3
click at [97, 231] on p "7930391612" at bounding box center [173, 229] width 152 height 13
copy p "7930391612"
click at [861, 20] on input "Search" at bounding box center [894, 22] width 120 height 12
paste input "Samdel Properties Limited"
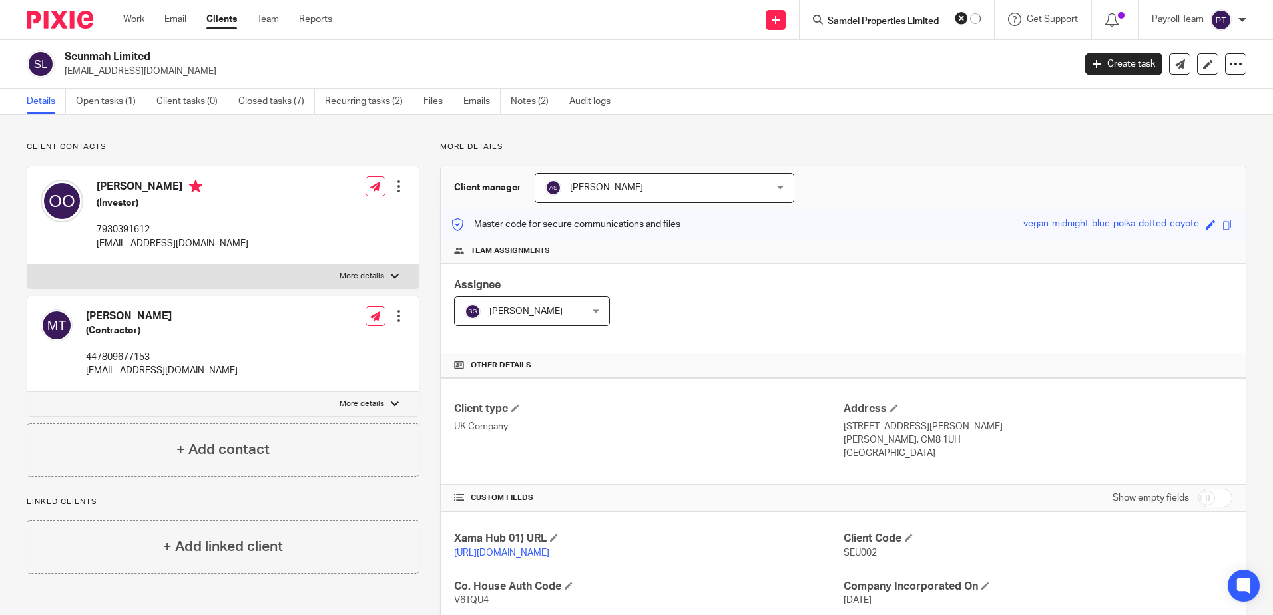
type input "Samdel Properties Limited"
click button "submit" at bounding box center [0, 0] width 0 height 0
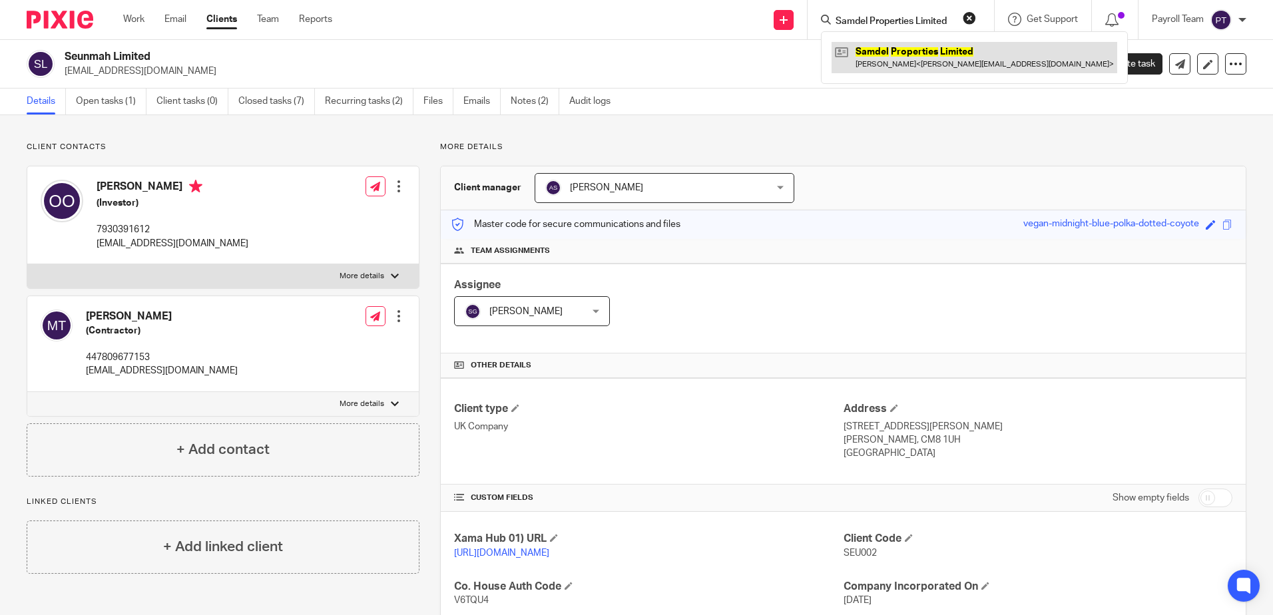
click at [889, 57] on link at bounding box center [975, 57] width 286 height 31
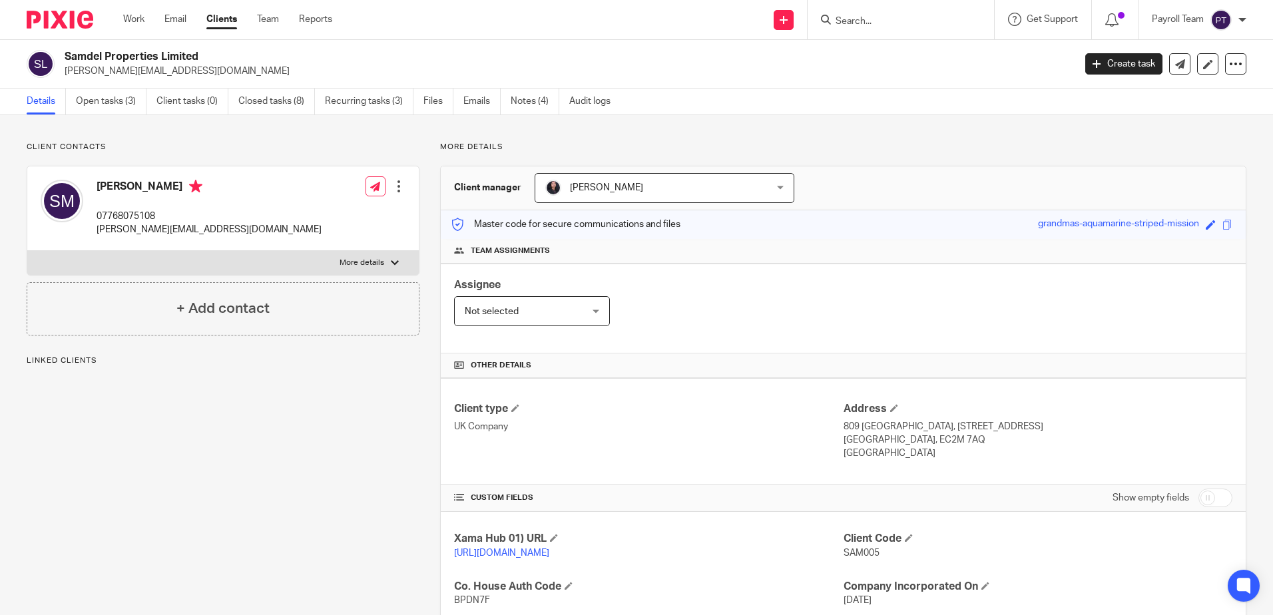
click at [113, 102] on link "Open tasks (3)" at bounding box center [111, 102] width 71 height 26
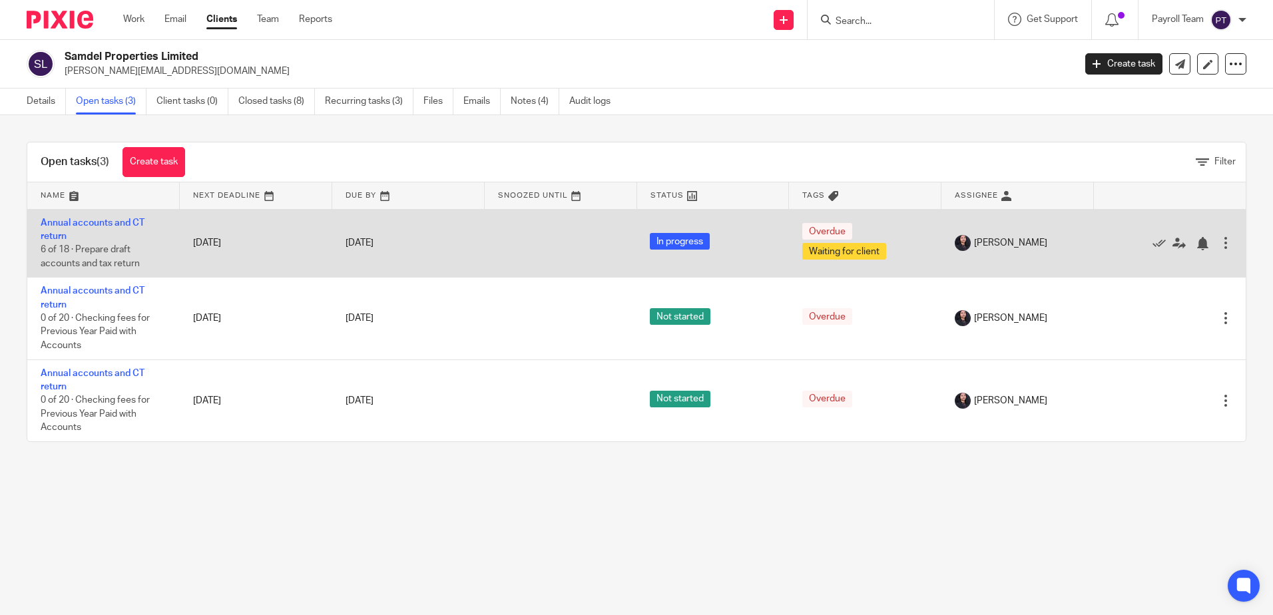
click at [84, 251] on span "6 of 18 · Prepare draft accounts and tax return" at bounding box center [90, 256] width 99 height 23
click at [69, 216] on td "Annual accounts and CT return 6 of 18 · Prepare draft accounts and tax return" at bounding box center [103, 243] width 152 height 69
click at [71, 230] on td "Annual accounts and CT return 6 of 18 · Prepare draft accounts and tax return" at bounding box center [103, 243] width 152 height 69
click at [75, 221] on link "Annual accounts and CT return" at bounding box center [93, 229] width 104 height 23
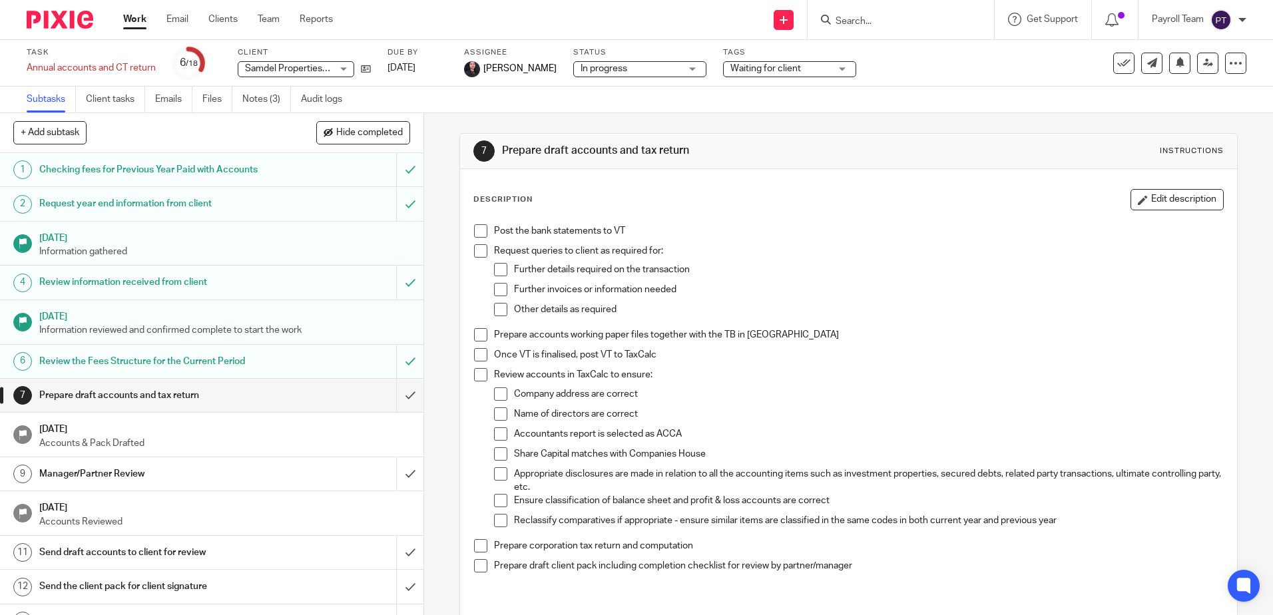
click at [915, 7] on div at bounding box center [901, 19] width 186 height 39
click at [898, 23] on input "Search" at bounding box center [894, 22] width 120 height 12
paste input "[STREET_ADDRESS] (Management) Limited"
type input "127 Sumatra Road (Management) Limited"
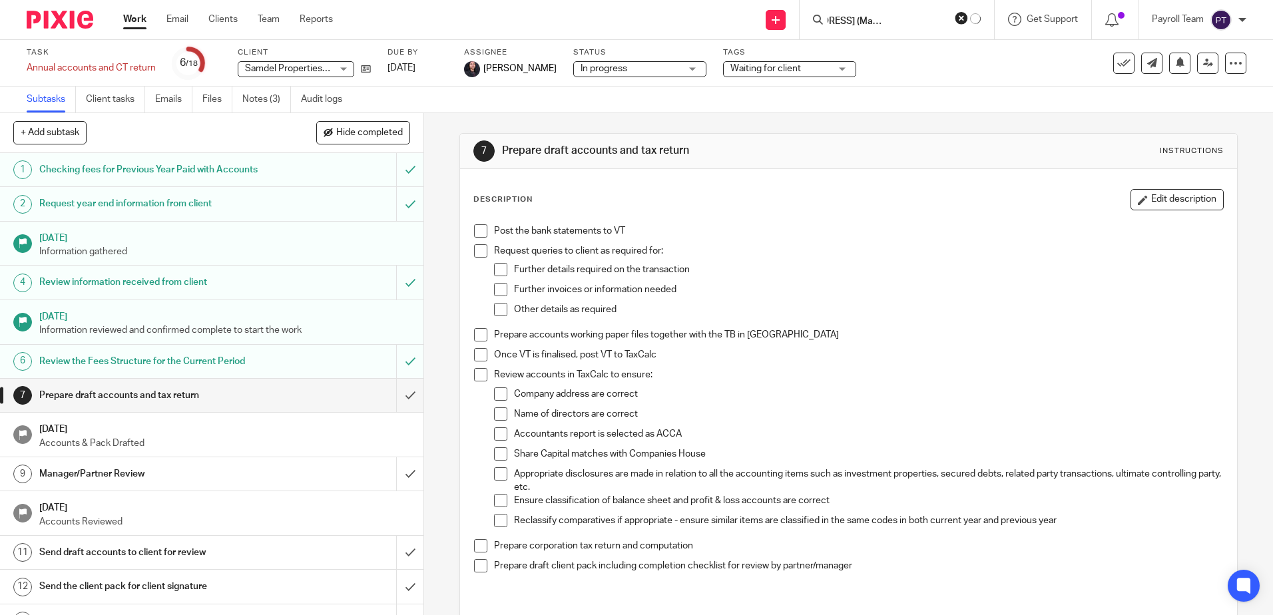
click button "submit" at bounding box center [0, 0] width 0 height 0
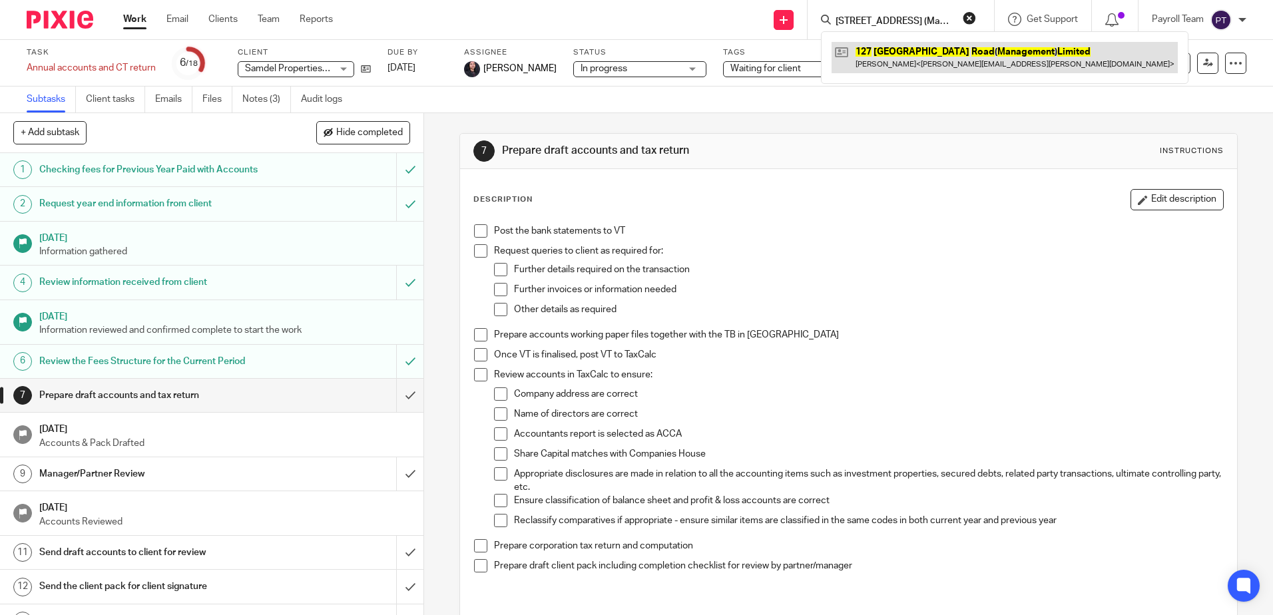
click at [898, 57] on link at bounding box center [1005, 57] width 346 height 31
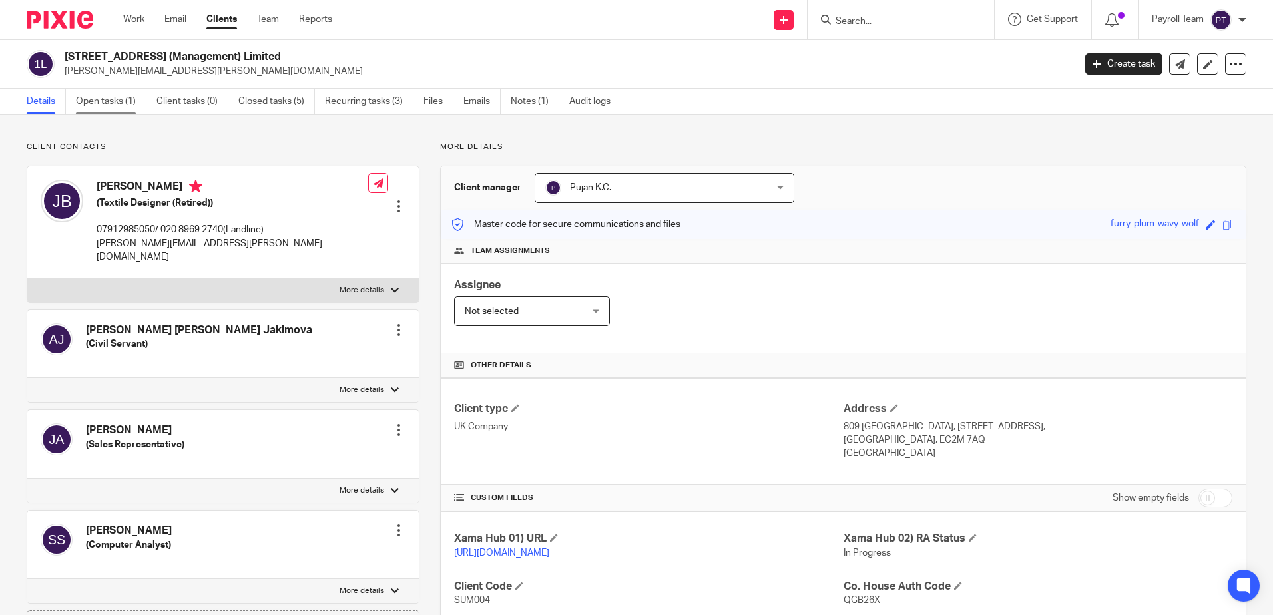
click at [103, 96] on link "Open tasks (1)" at bounding box center [111, 102] width 71 height 26
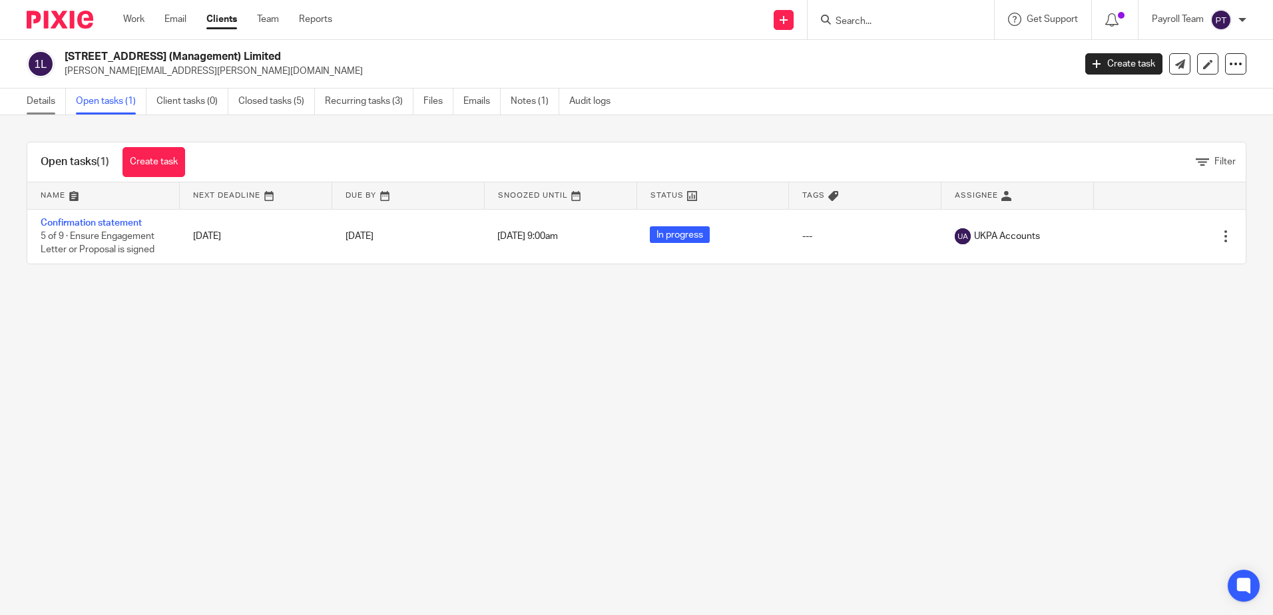
click at [44, 102] on link "Details" at bounding box center [46, 102] width 39 height 26
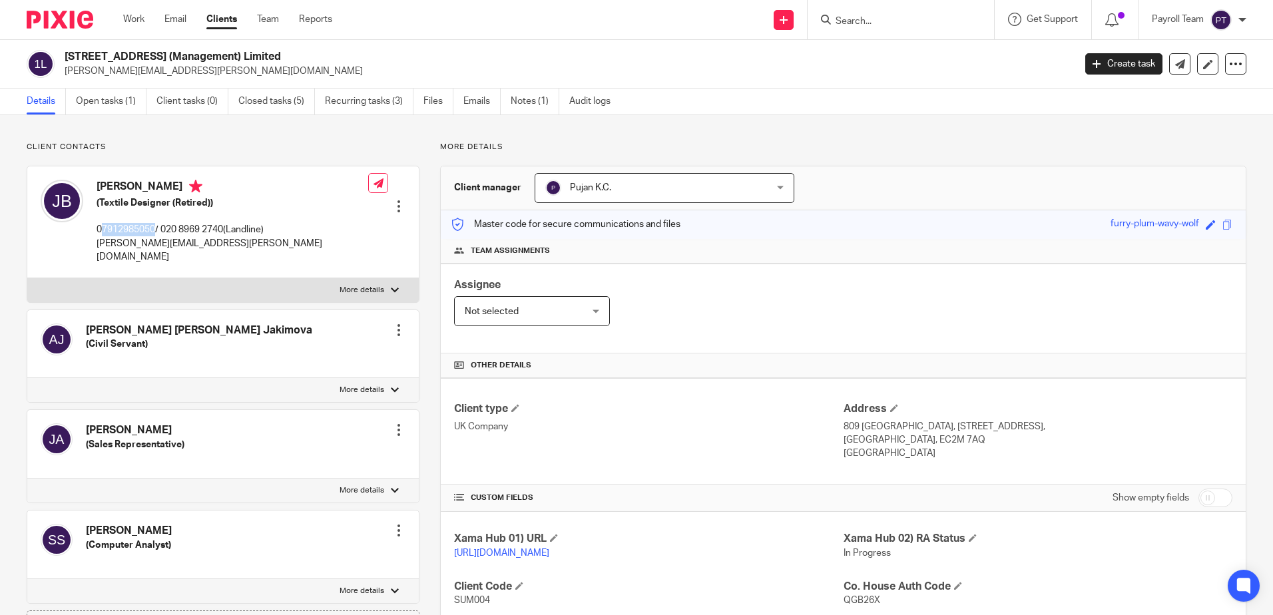
drag, startPoint x: 156, startPoint y: 228, endPoint x: 100, endPoint y: 235, distance: 56.3
click at [100, 235] on p "07912985050/ 020 8969 2740(Landline)" at bounding box center [233, 229] width 272 height 13
copy p "7912985050"
click at [1057, 139] on div "Client contacts Anna Anita Jakimova (Civil Servant) Edit contact Create client …" at bounding box center [636, 480] width 1273 height 731
drag, startPoint x: 215, startPoint y: 246, endPoint x: 97, endPoint y: 250, distance: 118.6
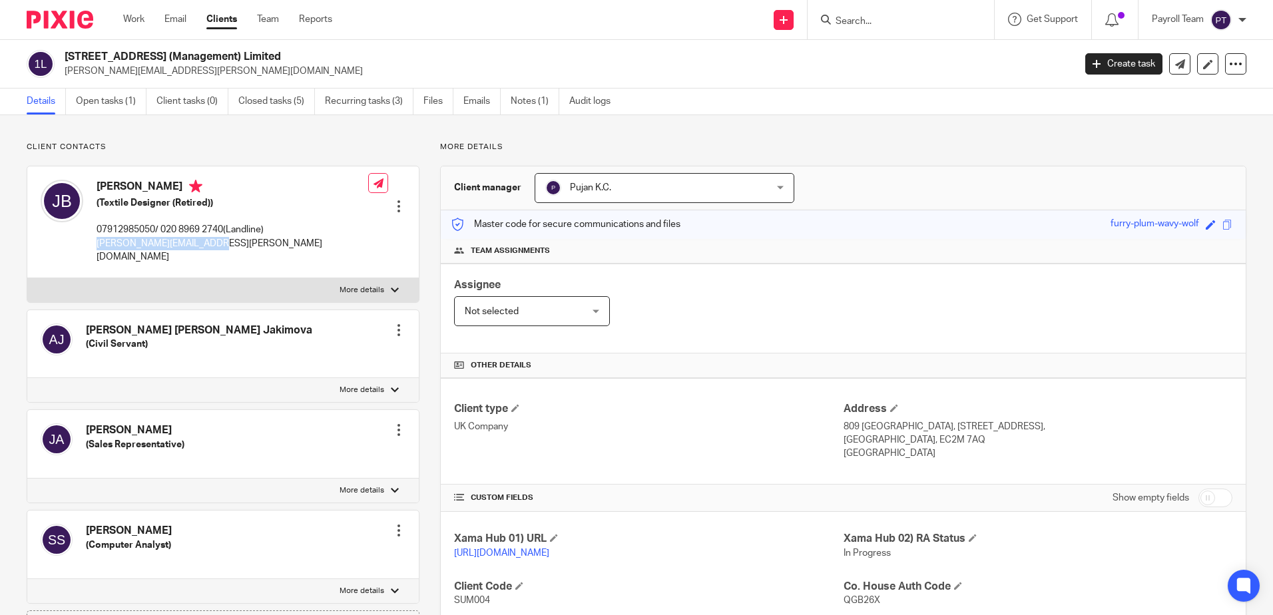
click at [97, 250] on p "joanna.bowring@gmail.com" at bounding box center [233, 250] width 272 height 27
copy p "joanna.bowring@gmail.com"
click at [838, 16] on input "Search" at bounding box center [894, 22] width 120 height 12
paste input "[PERSON_NAME] [PERSON_NAME]"
type input "[PERSON_NAME] [PERSON_NAME]"
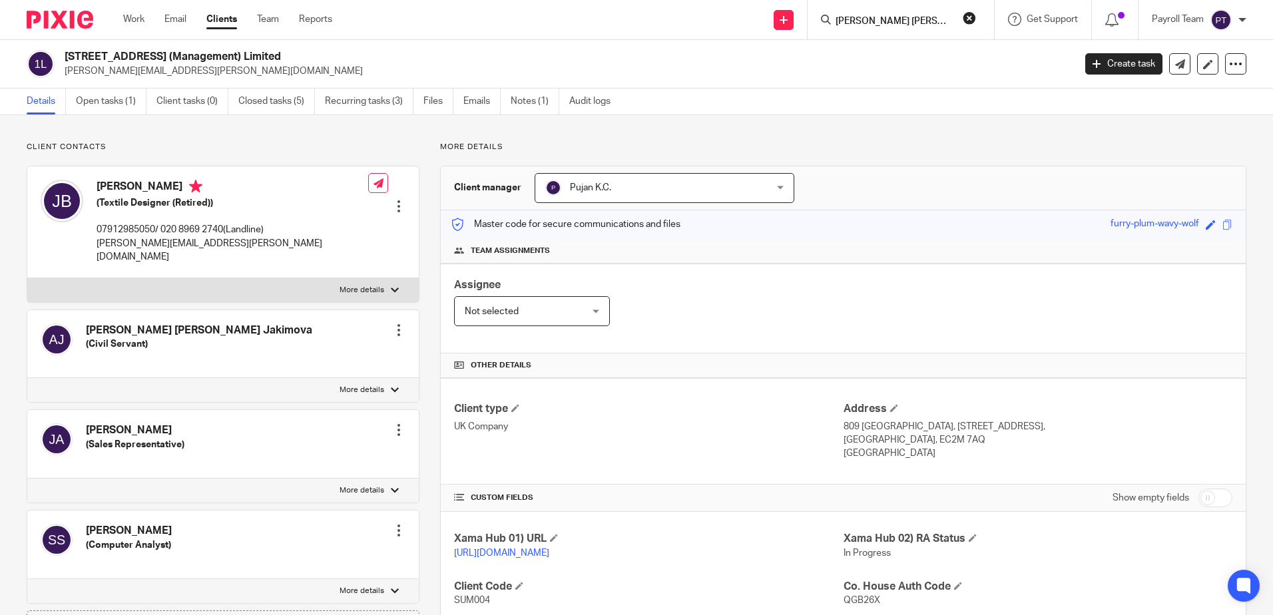
click button "submit" at bounding box center [0, 0] width 0 height 0
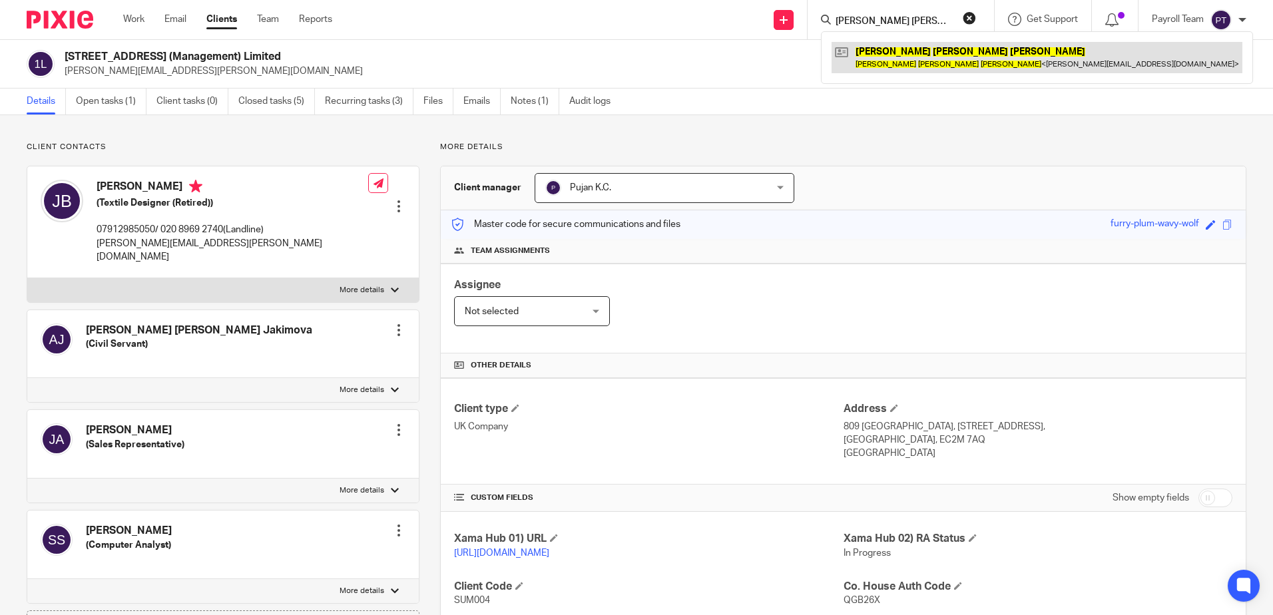
click at [930, 68] on link at bounding box center [1037, 57] width 411 height 31
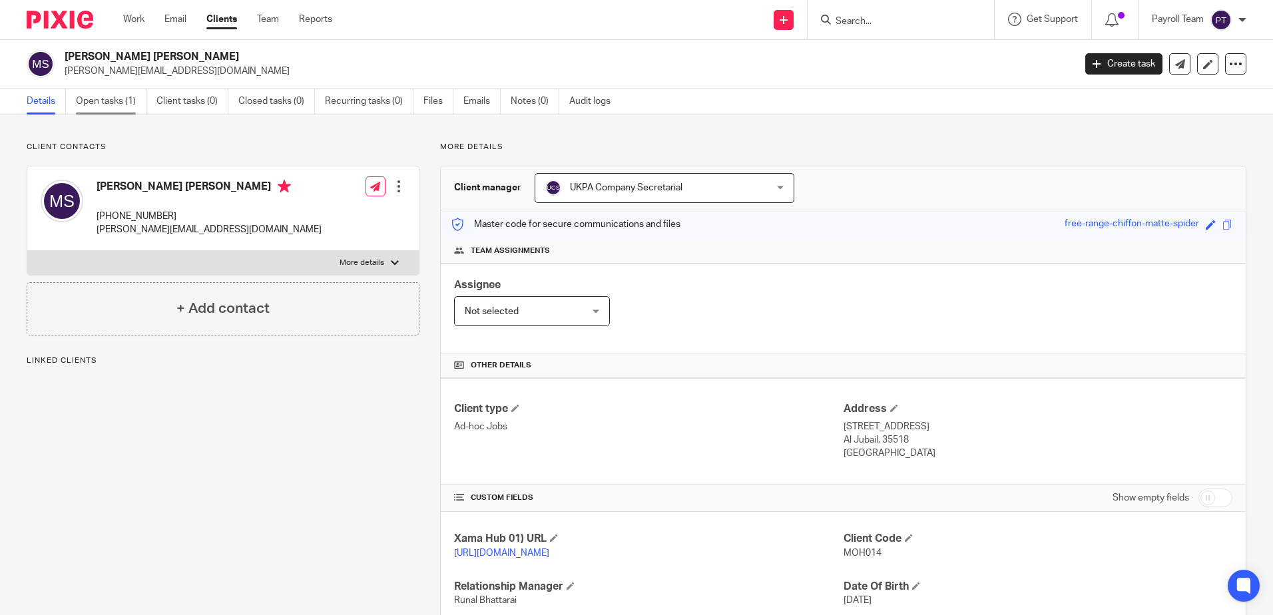
click at [89, 91] on link "Open tasks (1)" at bounding box center [111, 102] width 71 height 26
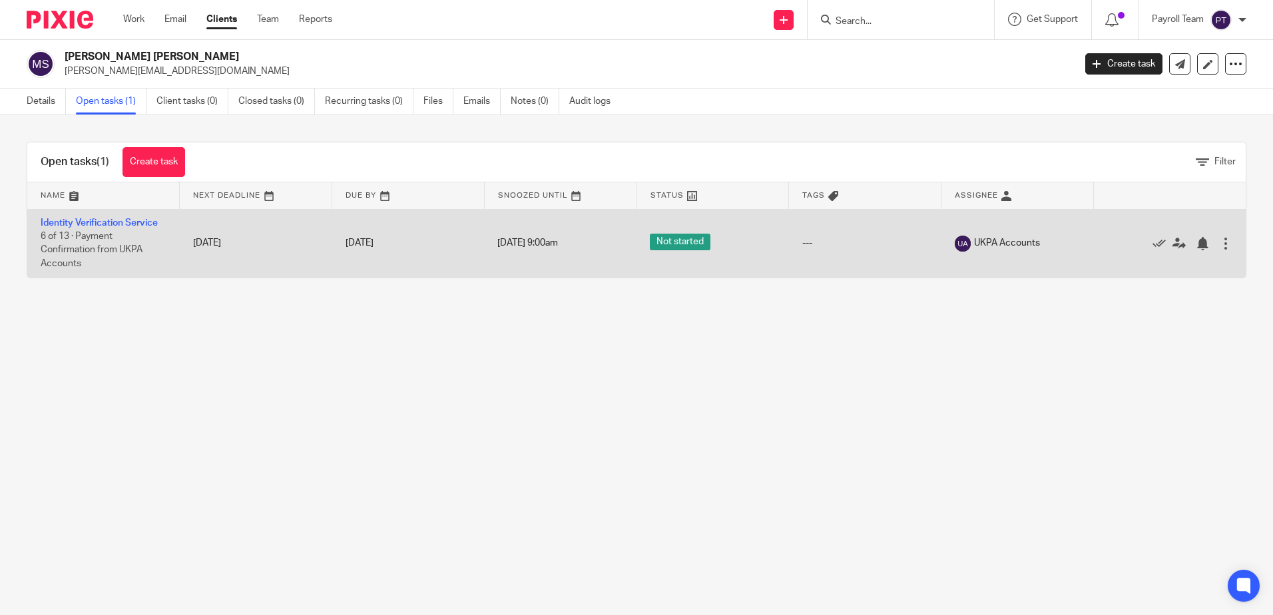
click at [76, 245] on span "6 of 13 · Payment Confirmation from UKPA Accounts" at bounding box center [92, 250] width 102 height 37
click at [86, 234] on span "6 of 13 · Payment Confirmation from UKPA Accounts" at bounding box center [92, 250] width 102 height 37
click at [87, 224] on link "Identity Verification Service" at bounding box center [99, 222] width 117 height 9
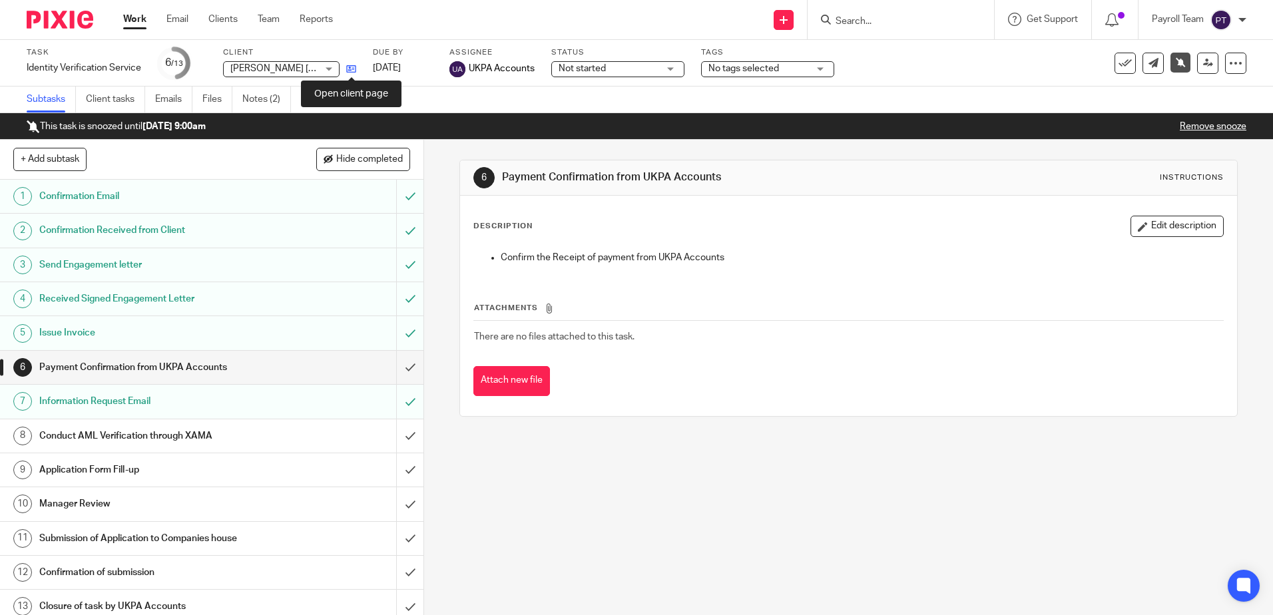
click at [352, 69] on icon at bounding box center [351, 69] width 10 height 10
click at [872, 25] on input "Search" at bounding box center [894, 22] width 120 height 12
paste input "Stratton Property Investment Corporation Ltd"
type input "Stratton Property Investment Corporation Ltd"
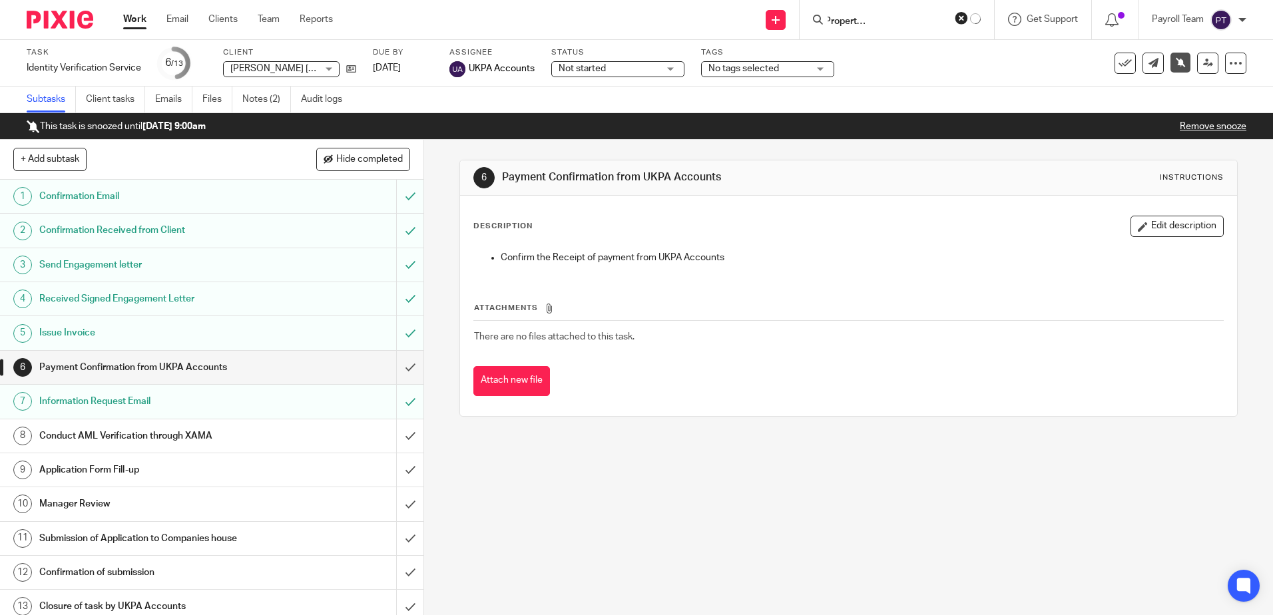
click button "submit" at bounding box center [0, 0] width 0 height 0
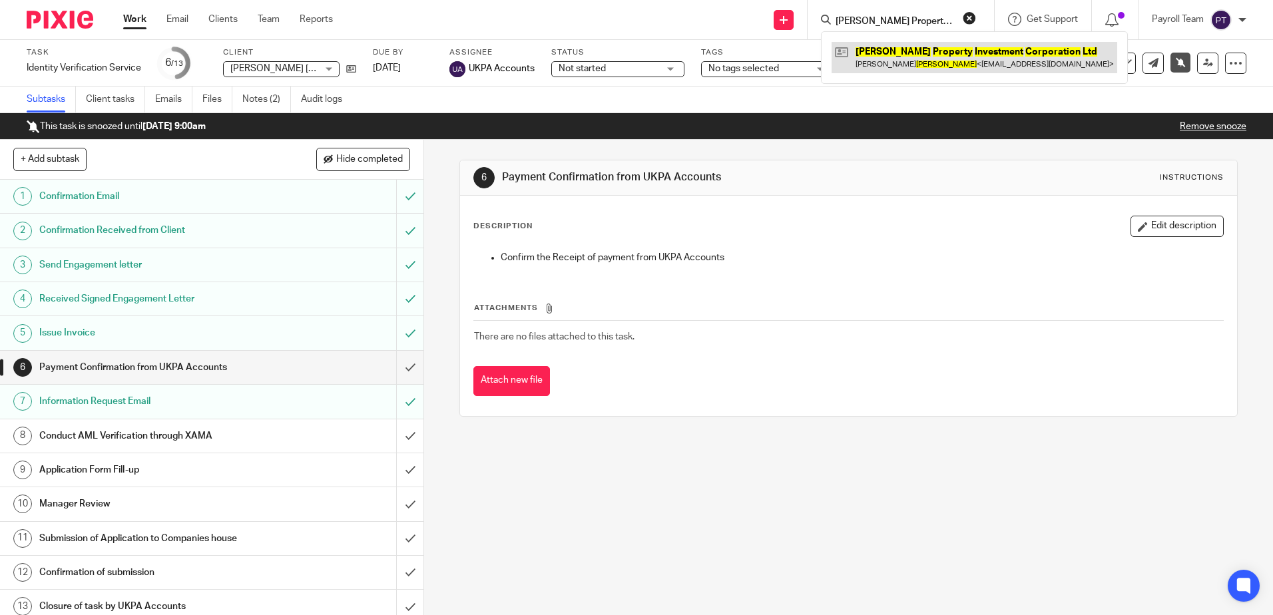
click at [870, 52] on link at bounding box center [975, 57] width 286 height 31
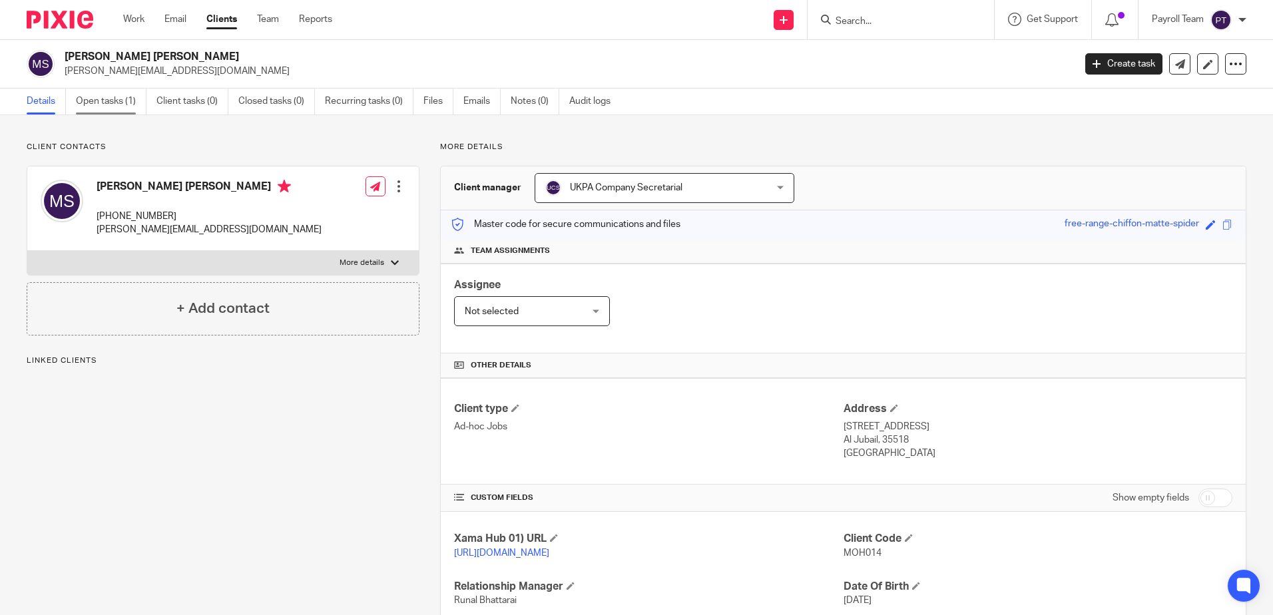
click at [117, 95] on link "Open tasks (1)" at bounding box center [111, 102] width 71 height 26
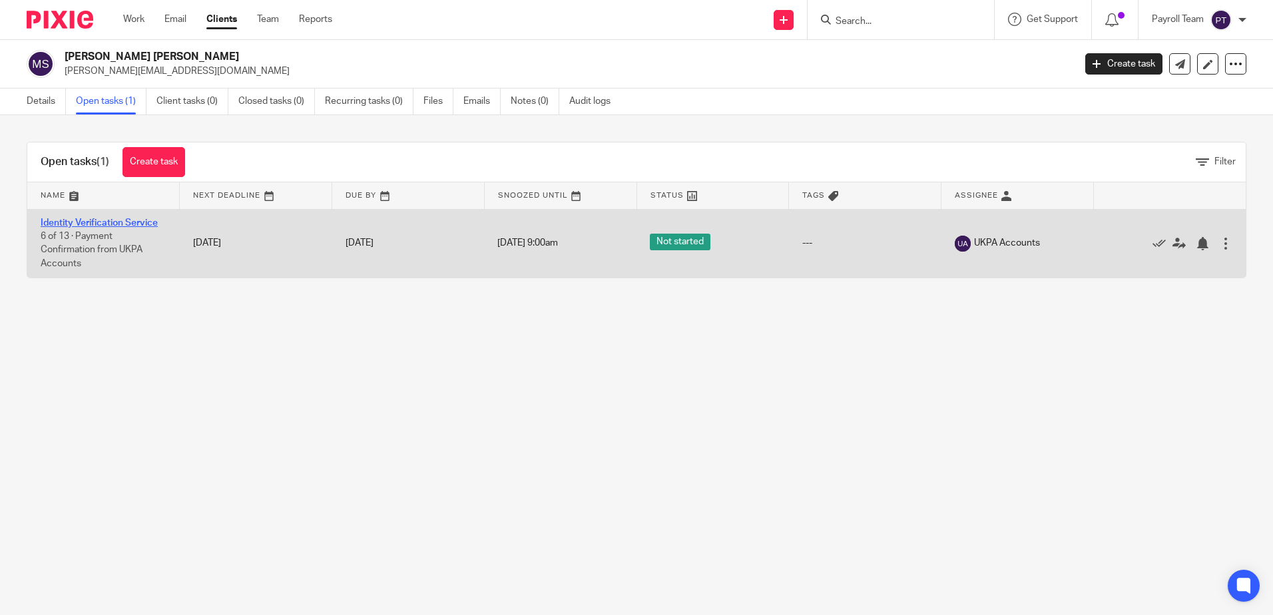
click at [103, 221] on link "Identity Verification Service" at bounding box center [99, 222] width 117 height 9
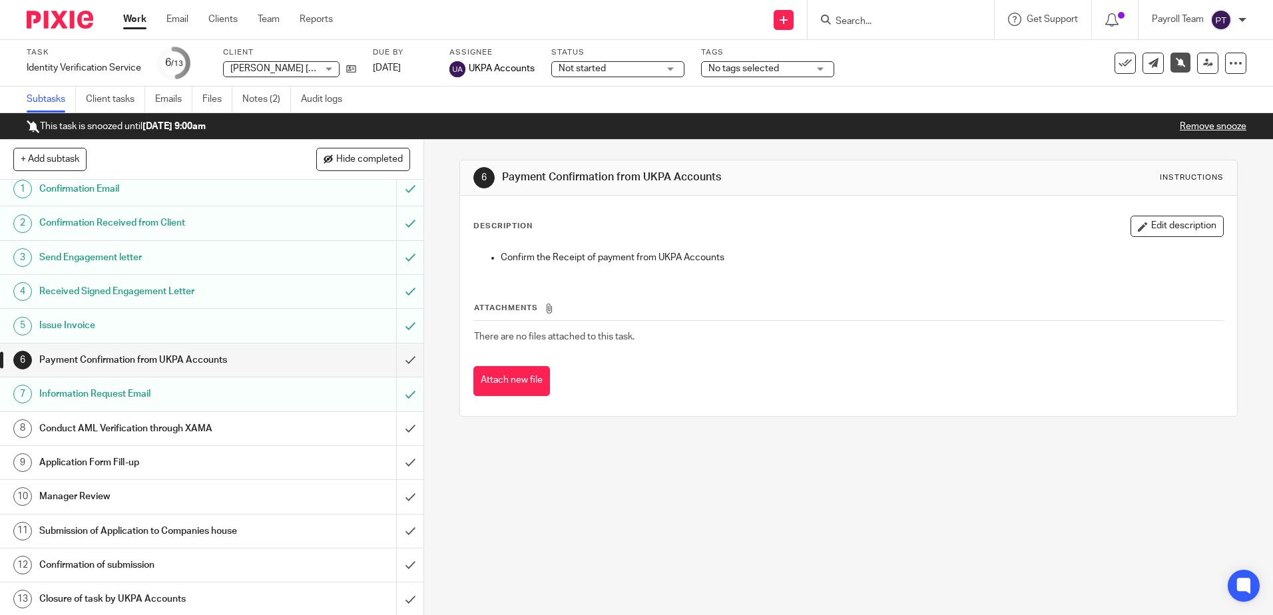
scroll to position [9, 0]
click at [350, 66] on icon at bounding box center [351, 69] width 10 height 10
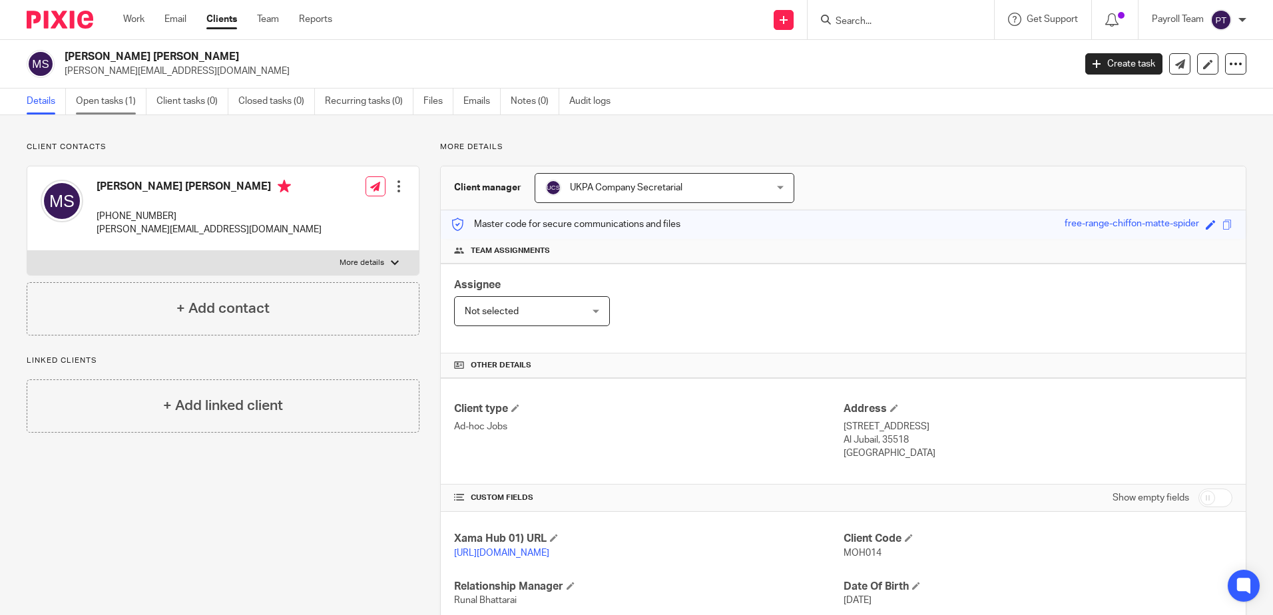
click at [107, 109] on link "Open tasks (1)" at bounding box center [111, 102] width 71 height 26
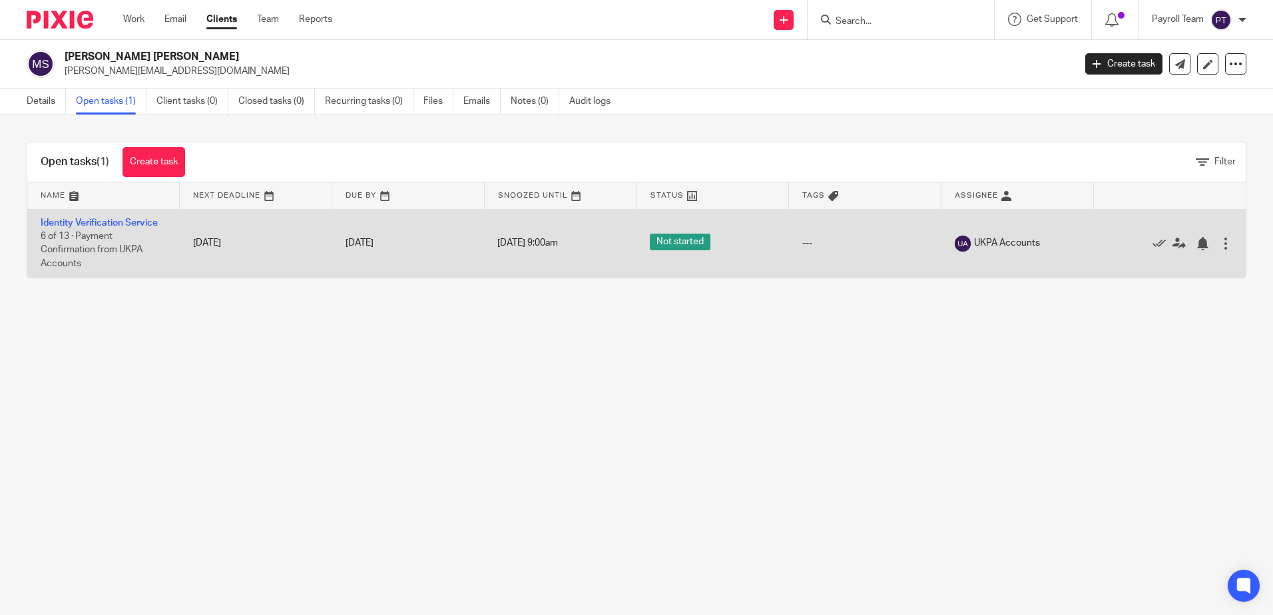
click at [99, 235] on span "6 of 13 · Payment Confirmation from UKPA Accounts" at bounding box center [92, 250] width 102 height 37
click at [44, 253] on span "6 of 13 · Payment Confirmation from UKPA Accounts" at bounding box center [92, 250] width 102 height 37
click at [375, 258] on td "[DATE]" at bounding box center [408, 243] width 152 height 69
click span "6 of 13 · Payment Confirmation from UKPA Accounts"
click link "Identity Verification Service"
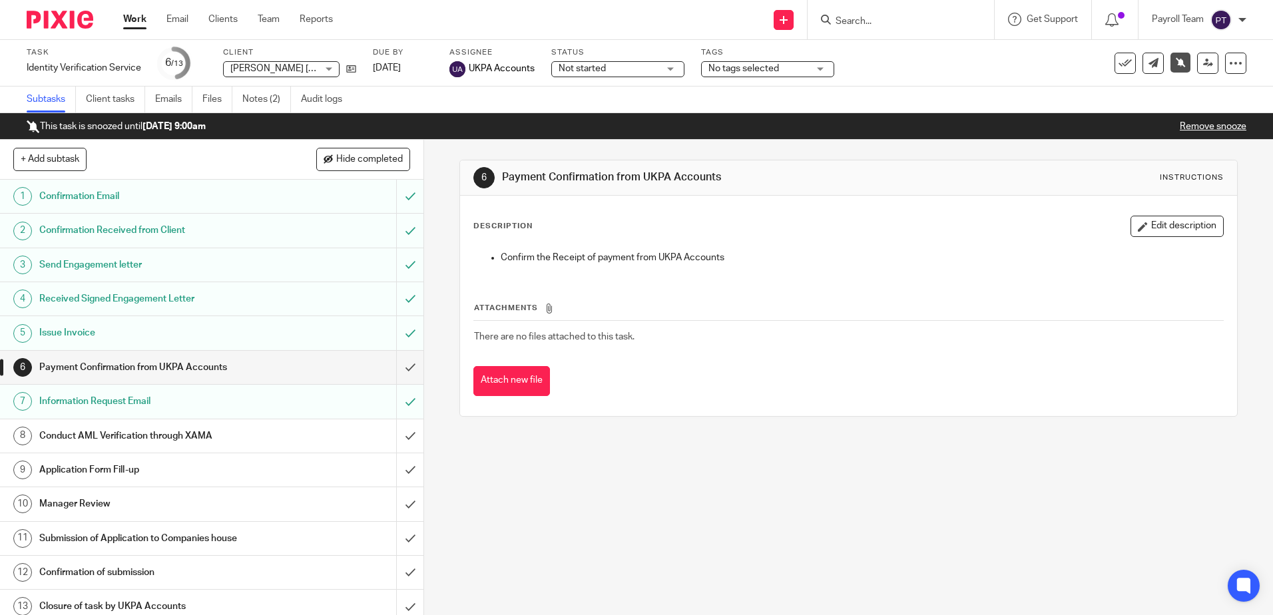
click at [861, 17] on input "Search" at bounding box center [894, 22] width 120 height 12
paste input "Phrygian Capital Ltd"
type input "Phrygian Capital Ltd"
click button "submit" at bounding box center [0, 0] width 0 height 0
click at [895, 60] on link at bounding box center [932, 57] width 200 height 31
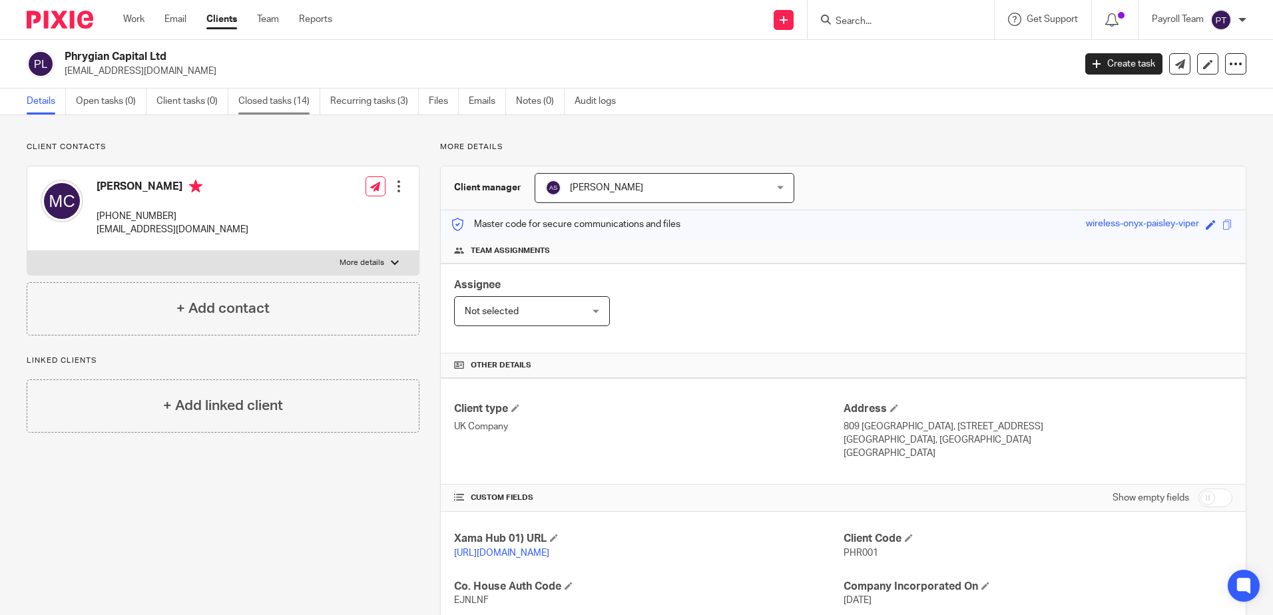
click at [282, 101] on link "Closed tasks (14)" at bounding box center [279, 102] width 82 height 26
click at [349, 102] on link "Recurring tasks (3)" at bounding box center [374, 102] width 89 height 26
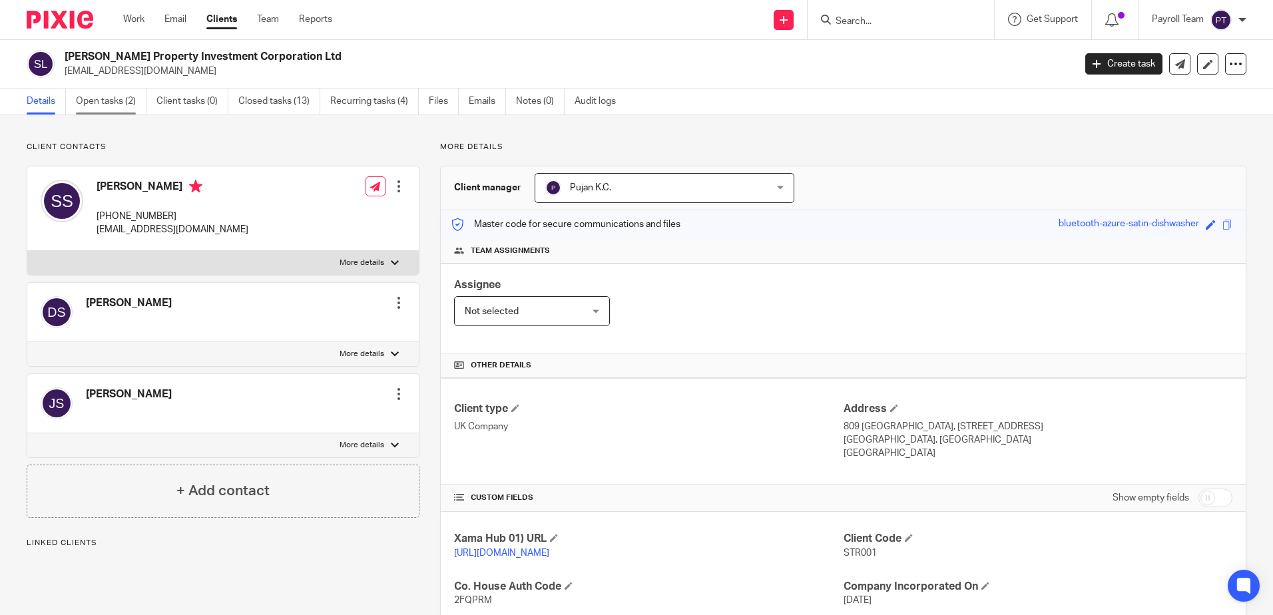
click at [101, 104] on link "Open tasks (2)" at bounding box center [111, 102] width 71 height 26
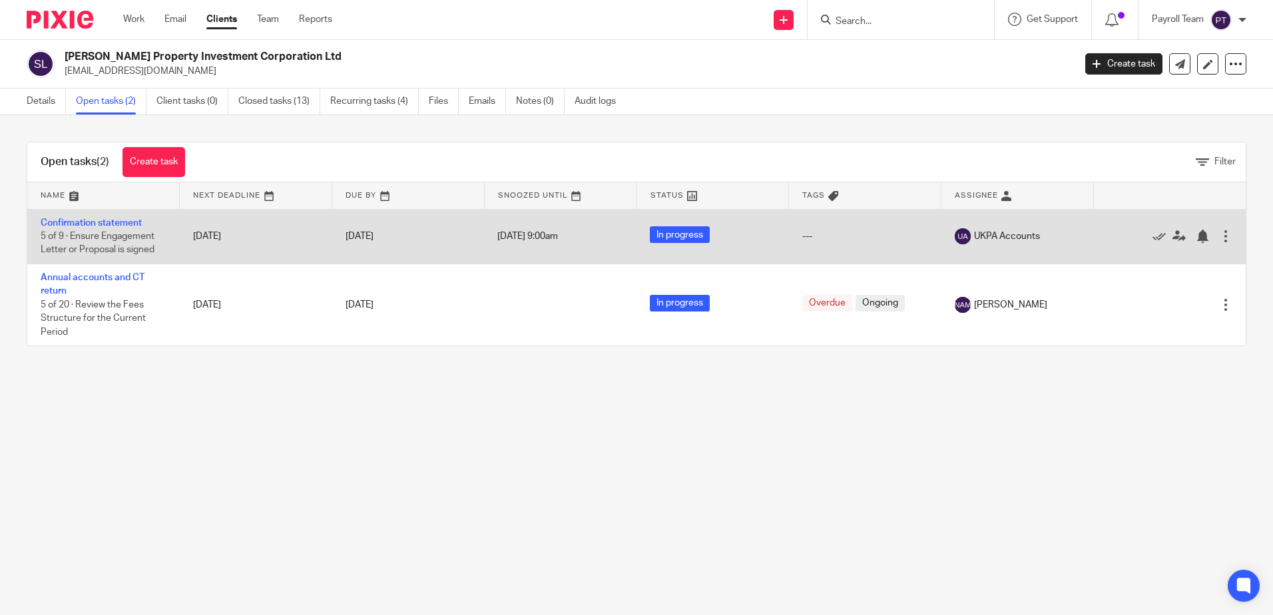
click at [138, 234] on span "5 of 9 · Ensure Engagement Letter or Proposal is signed" at bounding box center [98, 243] width 114 height 23
click at [67, 232] on span "5 of 9 · Ensure Engagement Letter or Proposal is signed" at bounding box center [98, 243] width 114 height 23
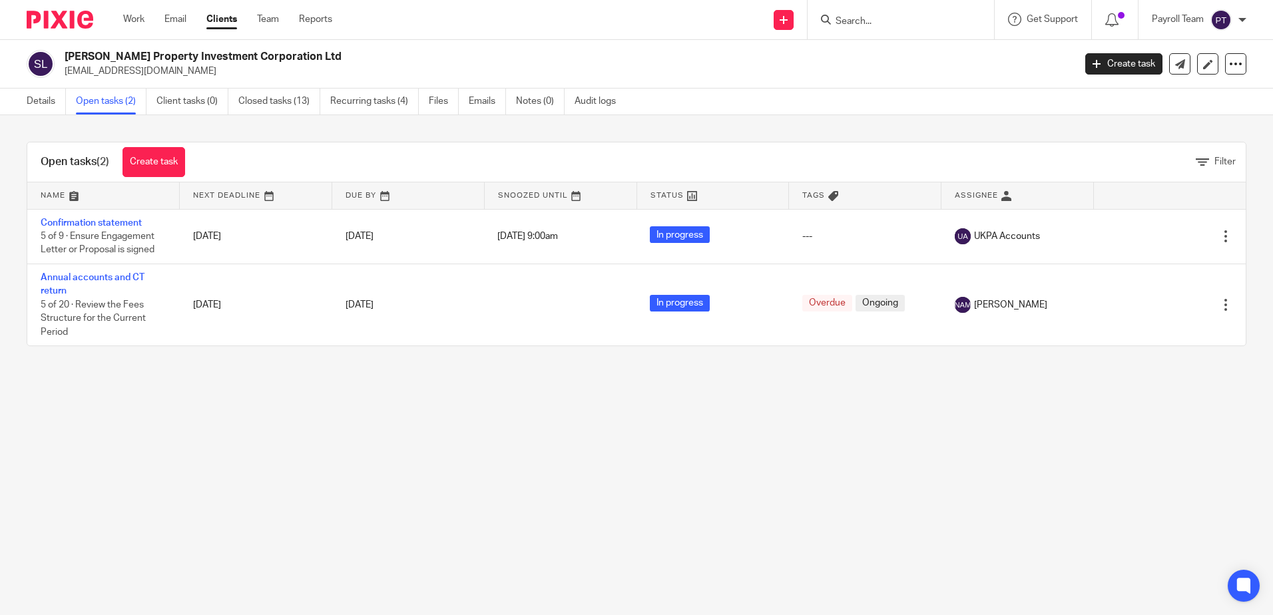
click at [899, 20] on input "Search" at bounding box center [894, 22] width 120 height 12
paste input "[PERSON_NAME]"
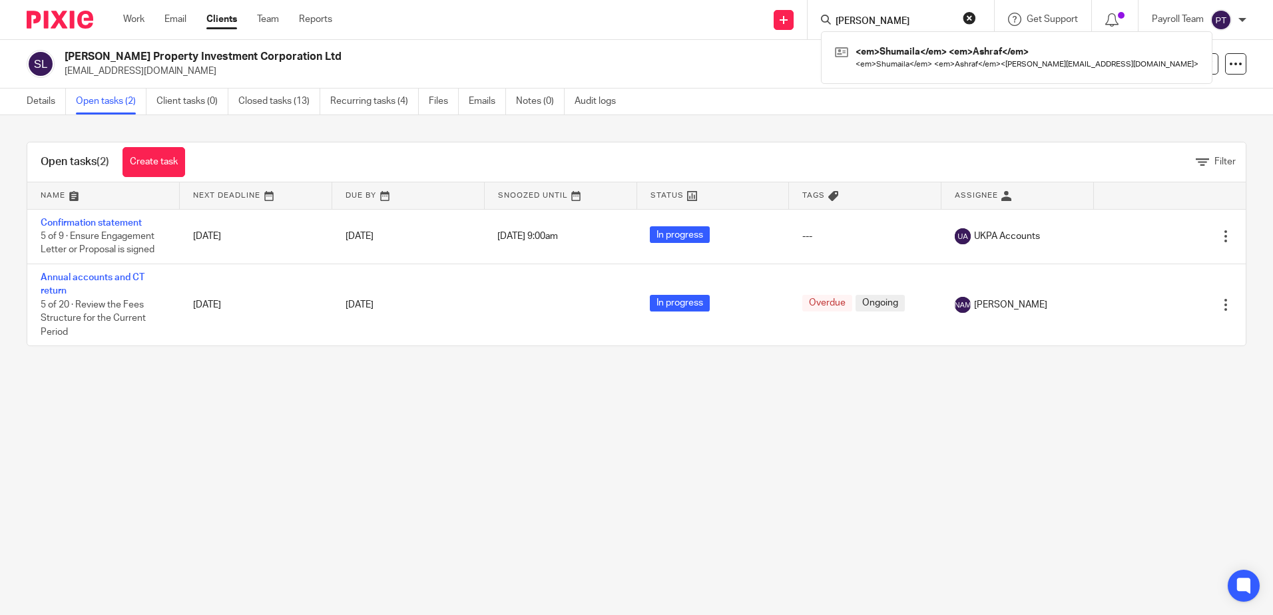
type input "[PERSON_NAME]"
click button "submit" at bounding box center [0, 0] width 0 height 0
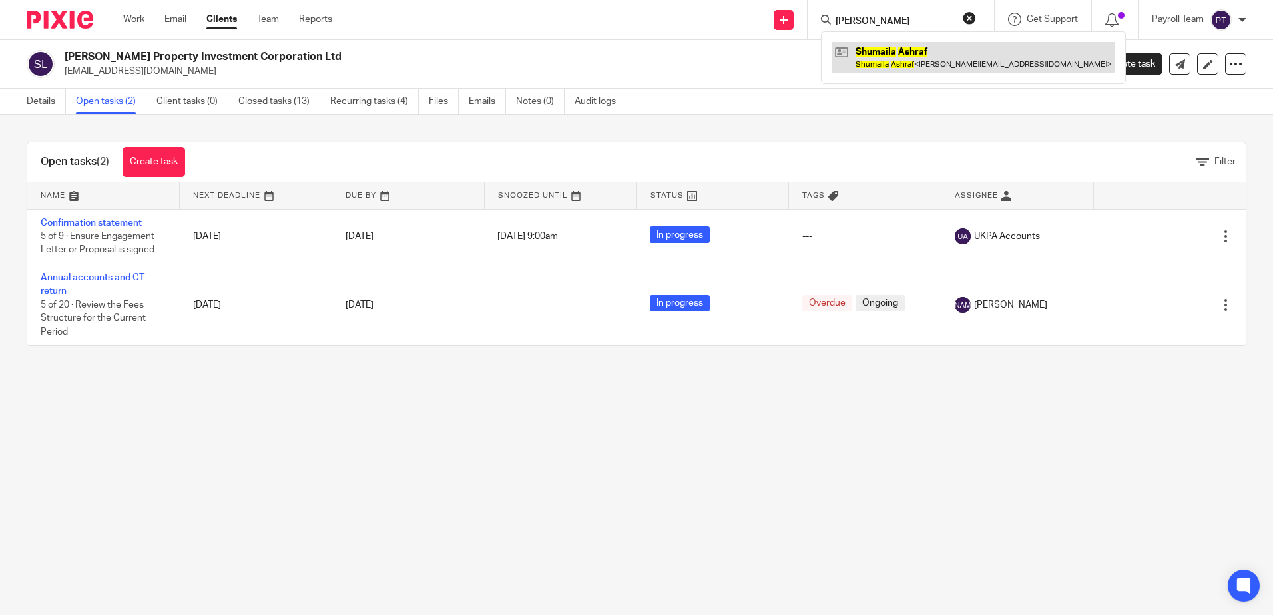
click at [904, 66] on link at bounding box center [974, 57] width 284 height 31
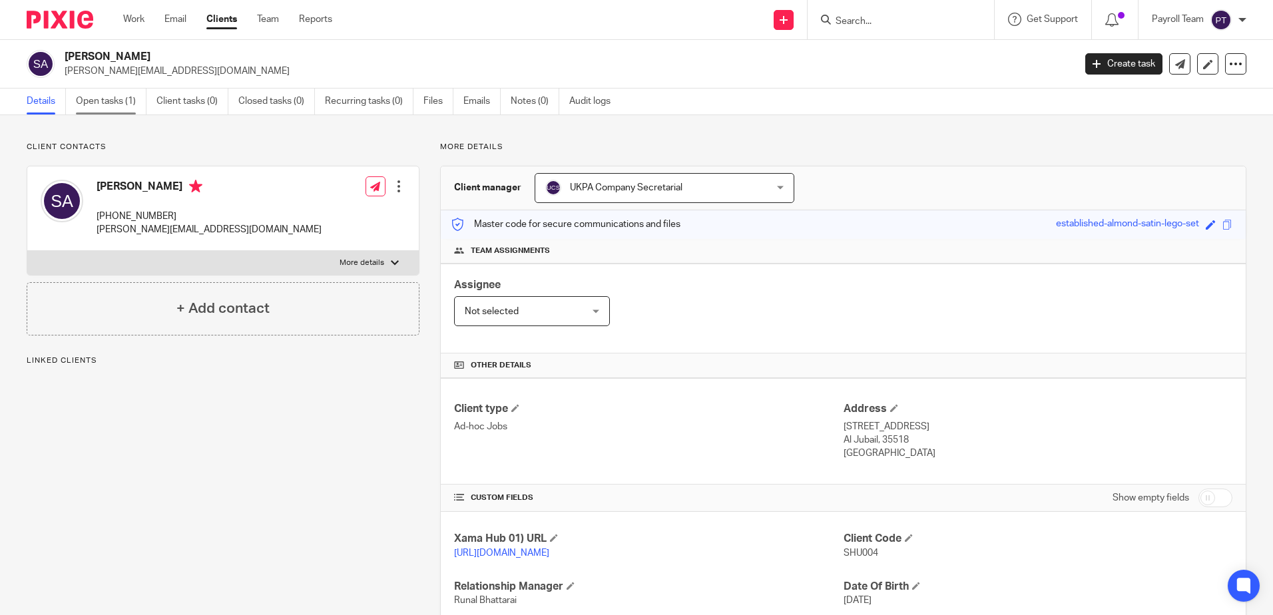
click at [107, 101] on link "Open tasks (1)" at bounding box center [111, 102] width 71 height 26
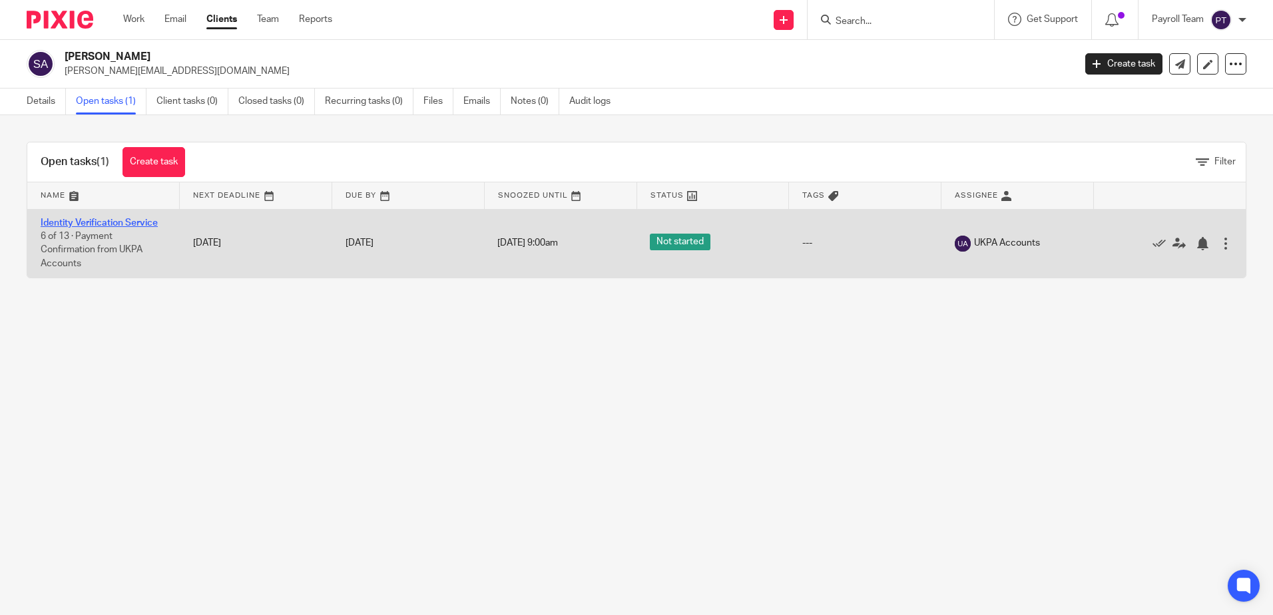
click at [128, 220] on link "Identity Verification Service" at bounding box center [99, 222] width 117 height 9
